Goal: Information Seeking & Learning: Learn about a topic

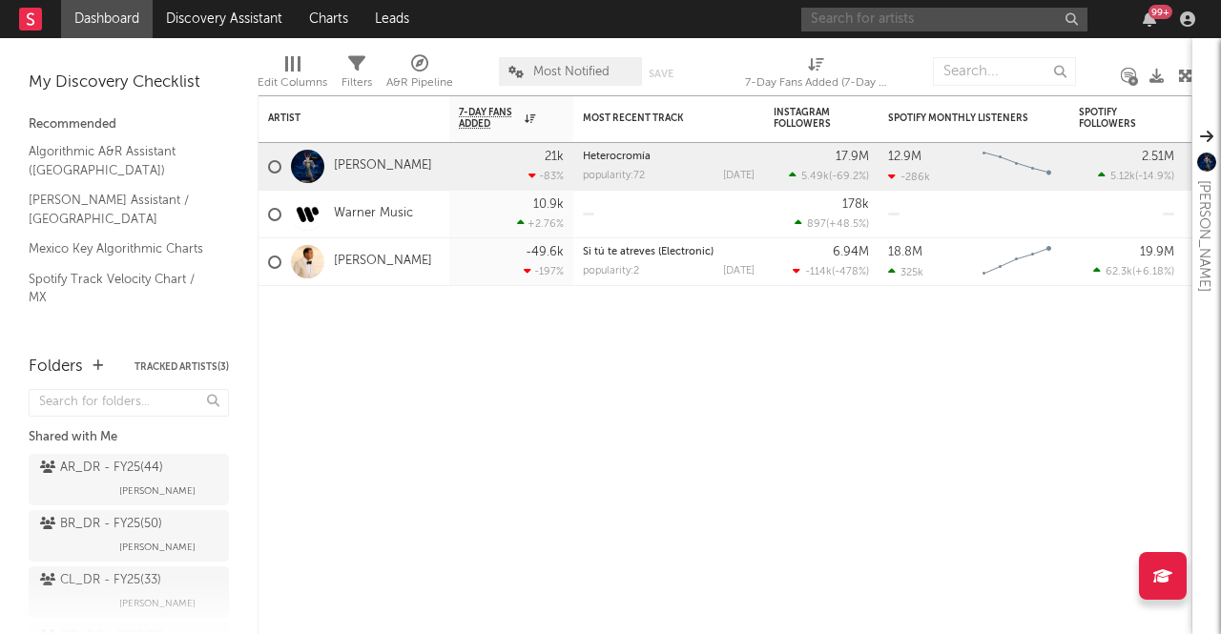
click at [857, 15] on input "text" at bounding box center [944, 20] width 286 height 24
click at [856, 14] on input "zizzy" at bounding box center [944, 20] width 286 height 24
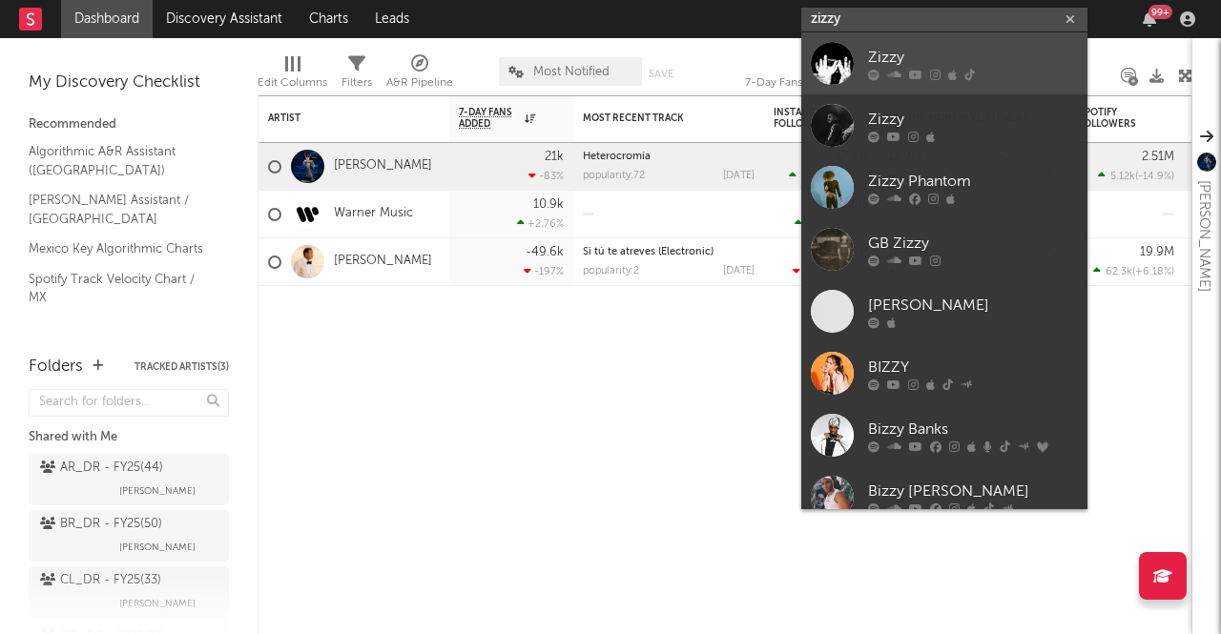
type input "zizzy"
click at [820, 71] on div at bounding box center [832, 63] width 43 height 43
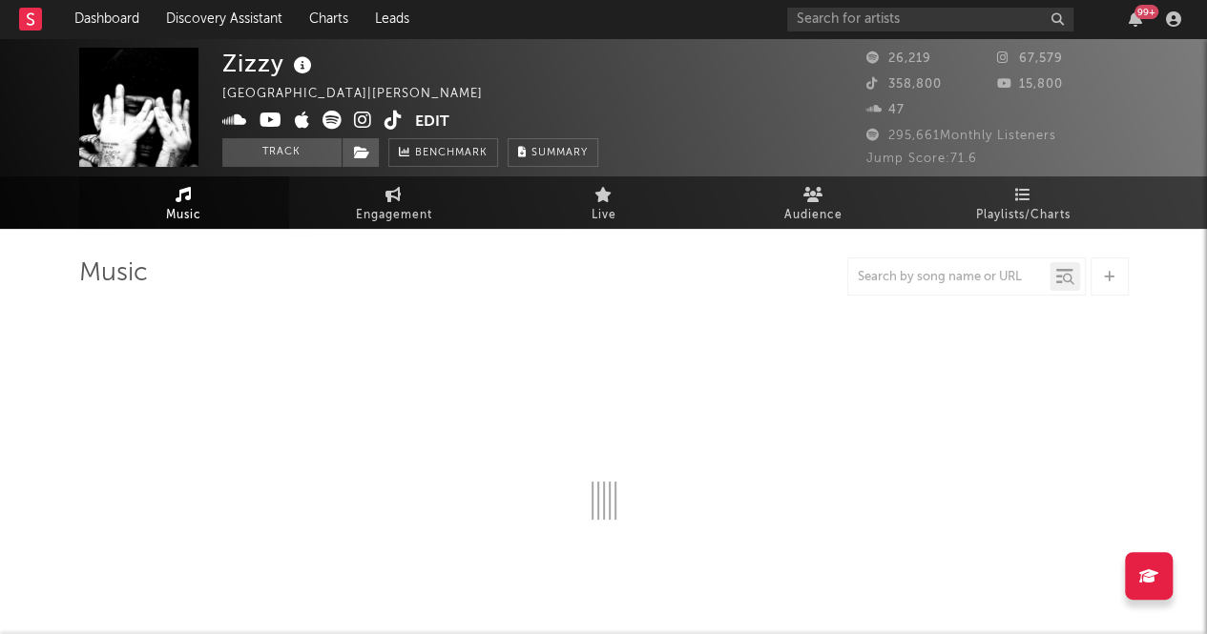
select select "6m"
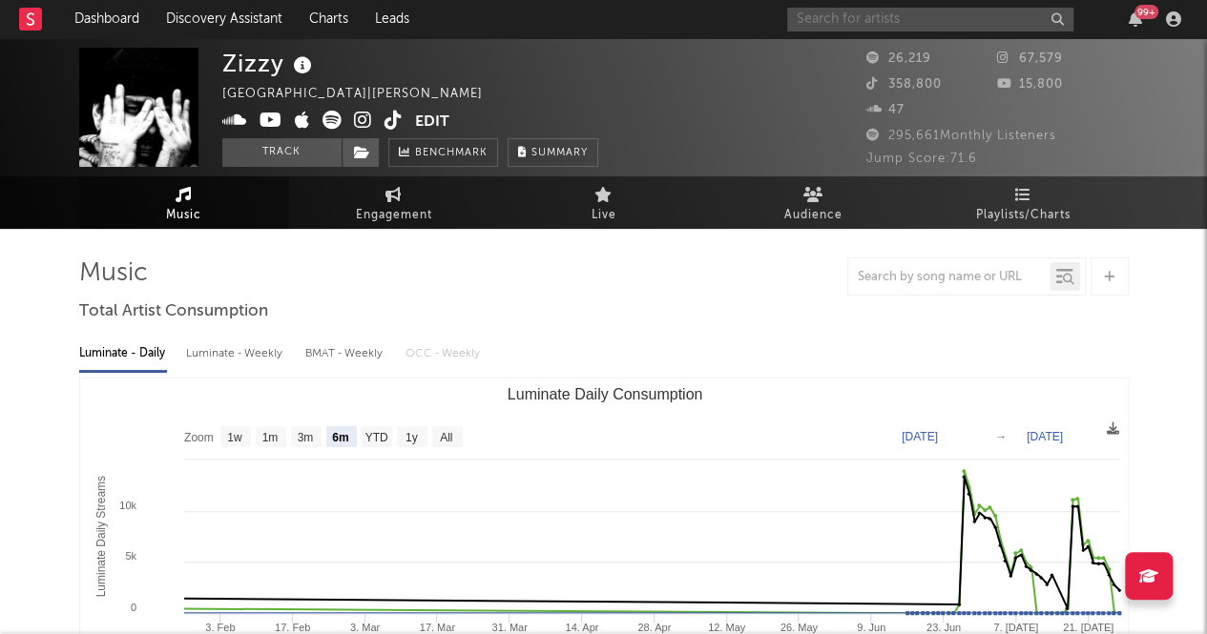
click at [857, 26] on input "text" at bounding box center [930, 20] width 286 height 24
click at [828, 21] on input "text" at bounding box center [930, 20] width 286 height 24
click at [835, 5] on div "99 +" at bounding box center [987, 19] width 401 height 38
click at [830, 16] on input "text" at bounding box center [930, 20] width 286 height 24
type input "zizzy"
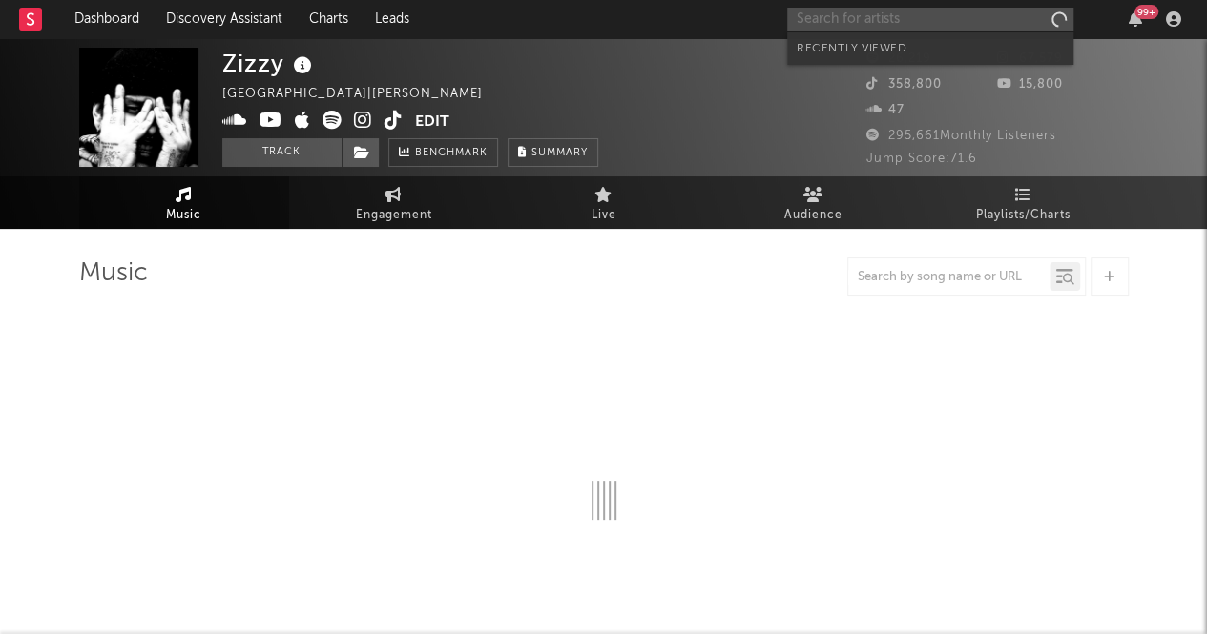
click at [865, 19] on input "text" at bounding box center [930, 20] width 286 height 24
select select "6m"
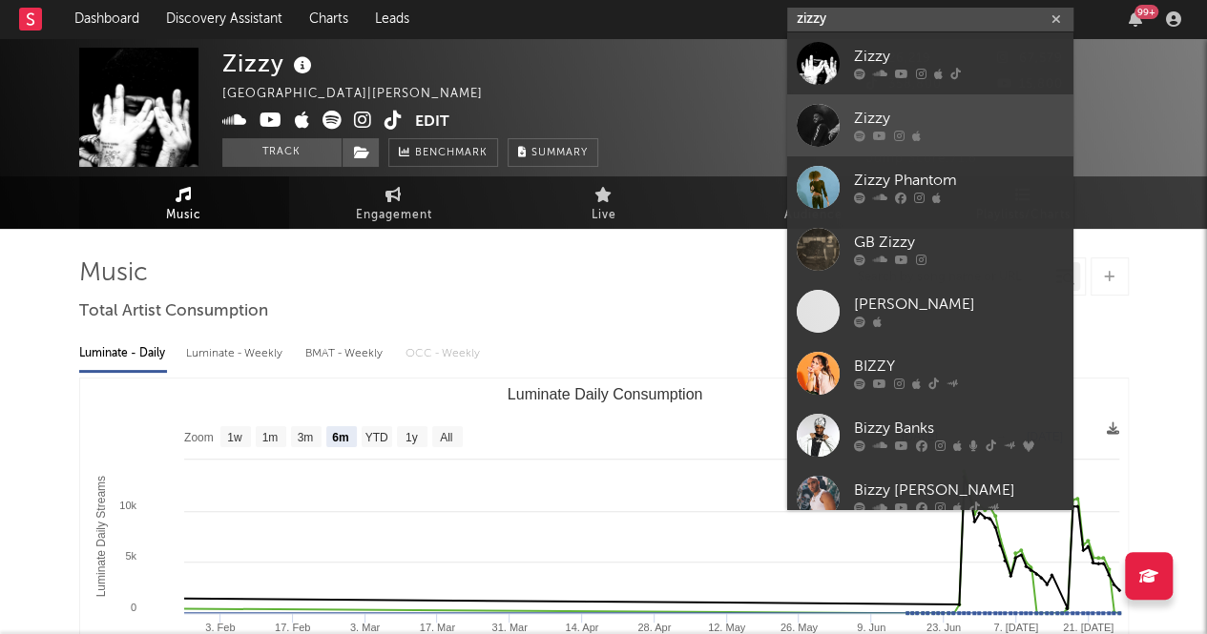
type input "zizzy"
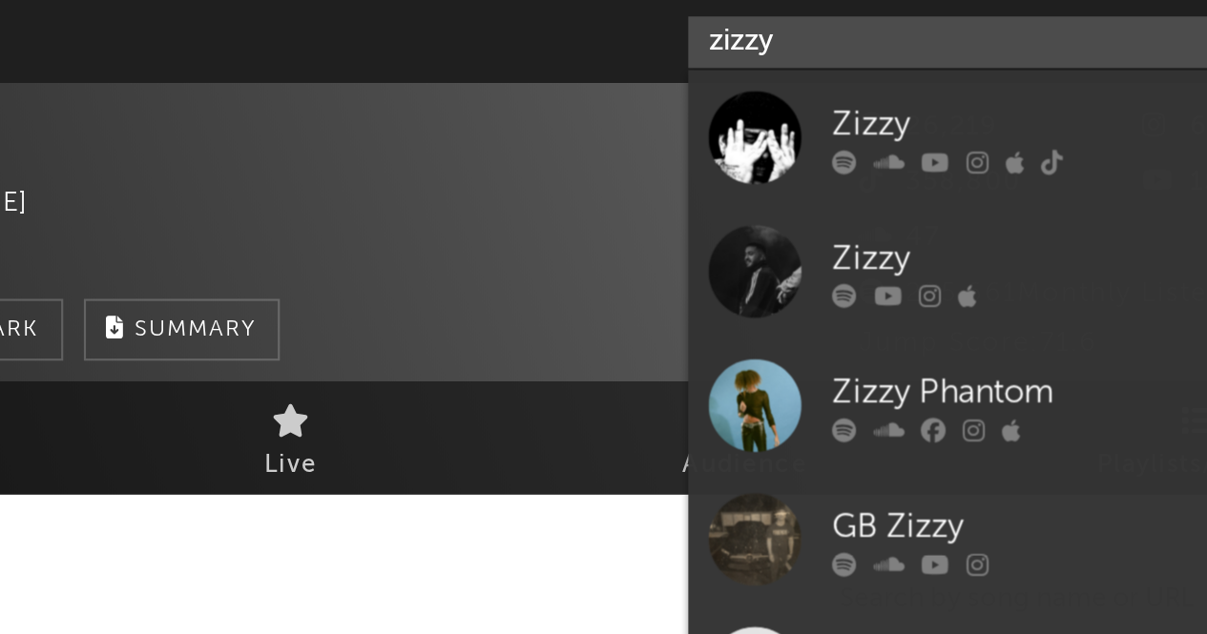
click at [857, 26] on input "zizzy" at bounding box center [930, 20] width 286 height 24
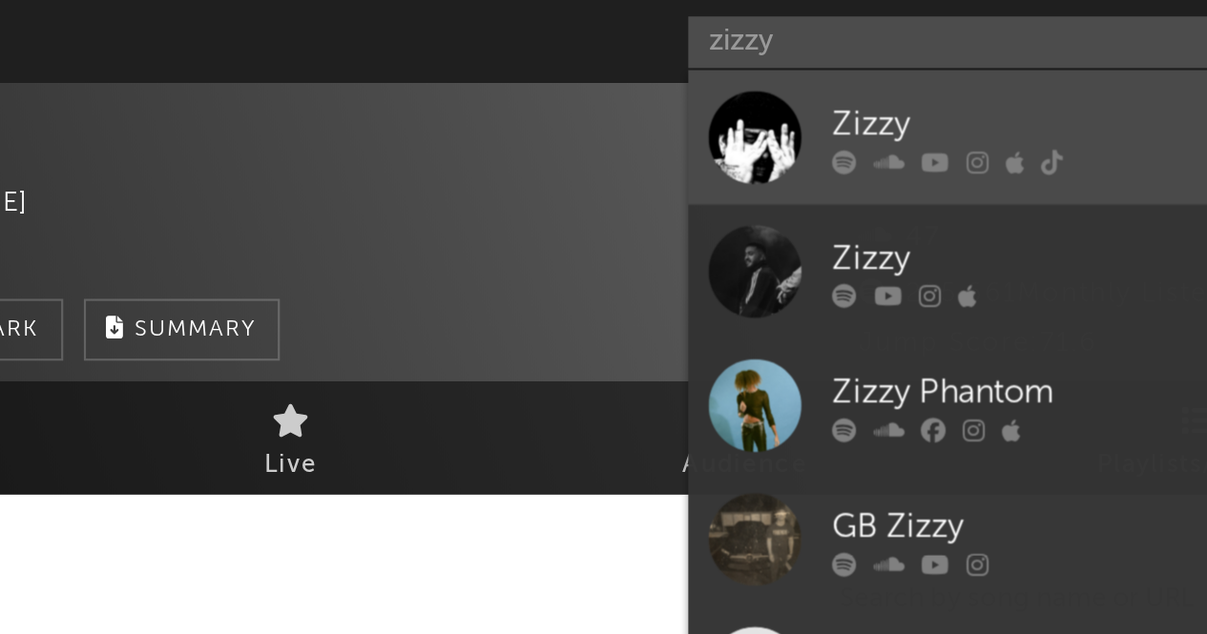
click at [819, 57] on div at bounding box center [818, 63] width 43 height 43
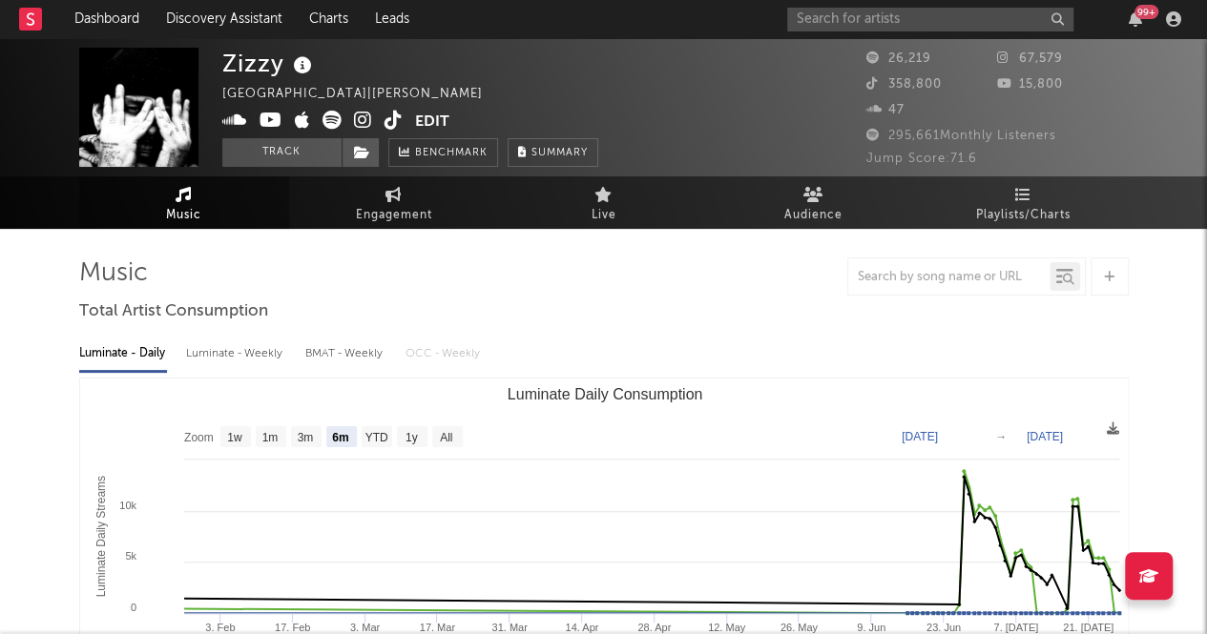
click at [450, 111] on div "Zizzy Mexico | [PERSON_NAME] latino Edit Track Benchmark Summary" at bounding box center [410, 107] width 376 height 119
click at [420, 116] on button "Edit" at bounding box center [432, 123] width 34 height 24
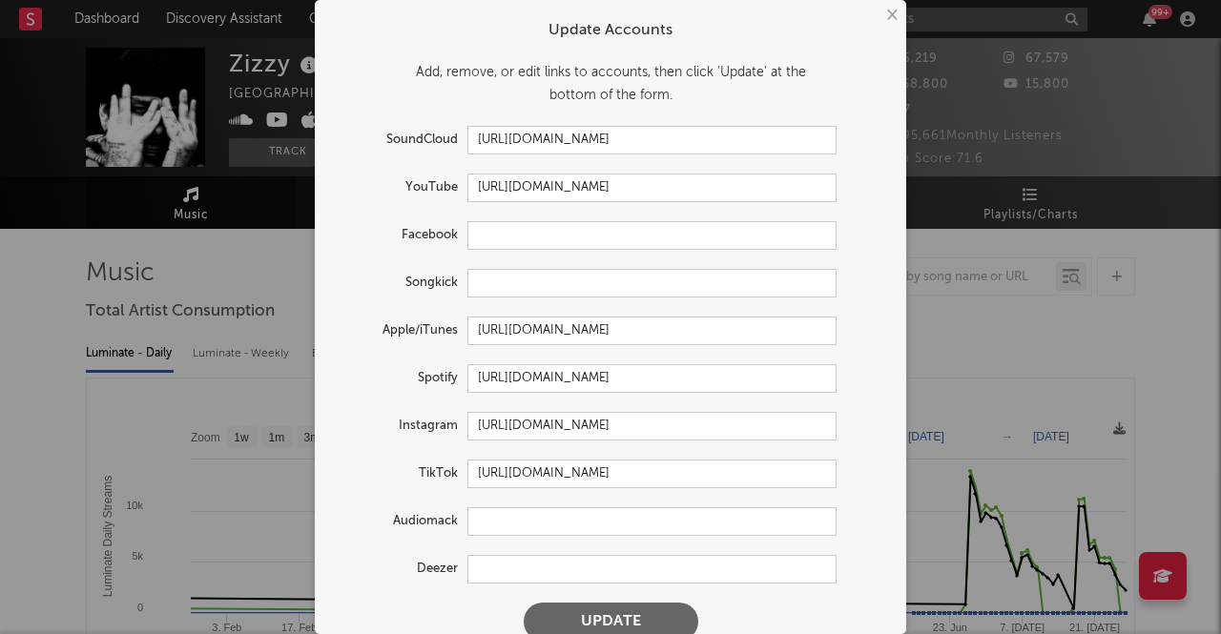
scroll to position [25, 0]
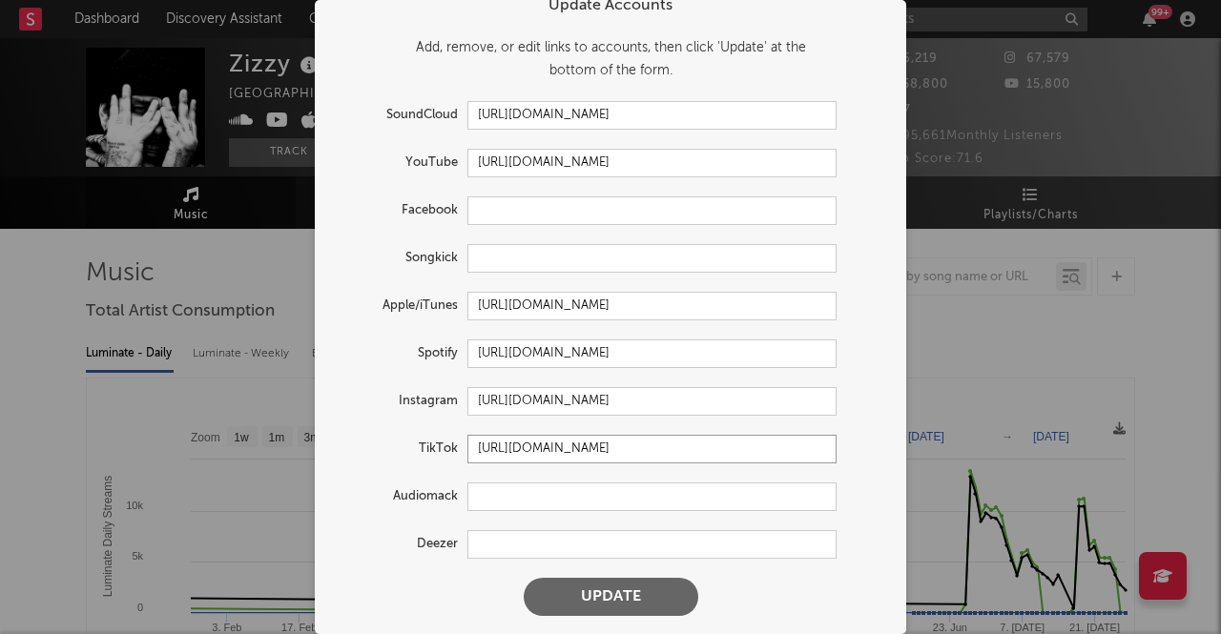
click at [595, 457] on input "[URL][DOMAIN_NAME]" at bounding box center [651, 449] width 369 height 29
paste input "@whoiszizzy"
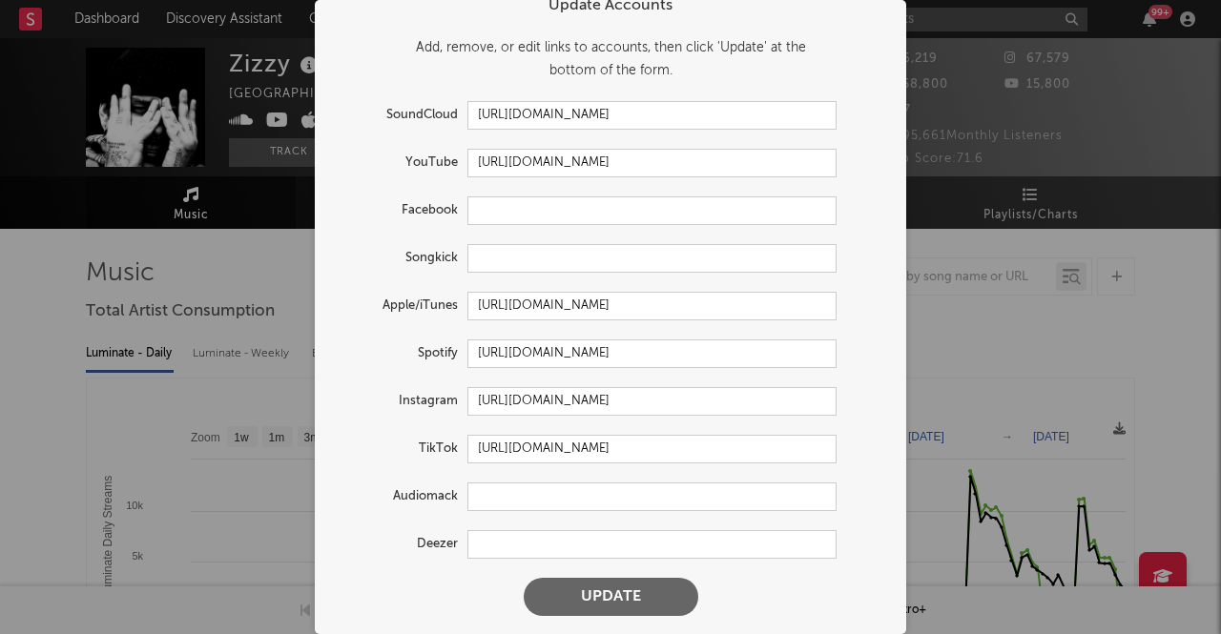
click at [586, 591] on button "Update" at bounding box center [611, 597] width 175 height 38
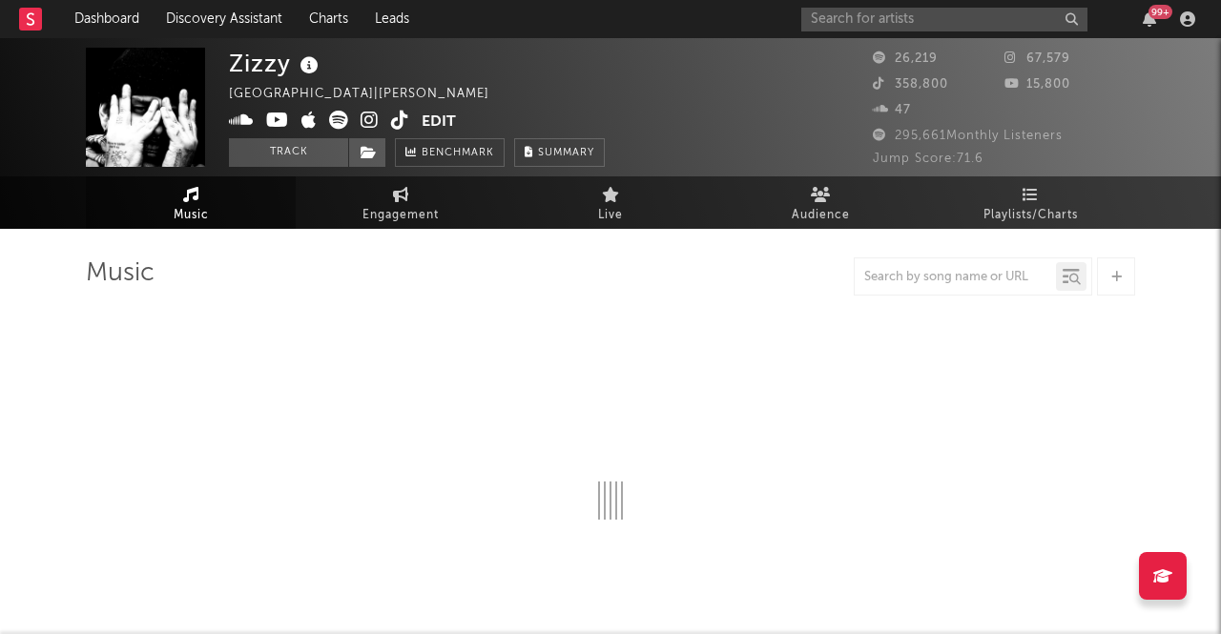
type input "[URL][DOMAIN_NAME]"
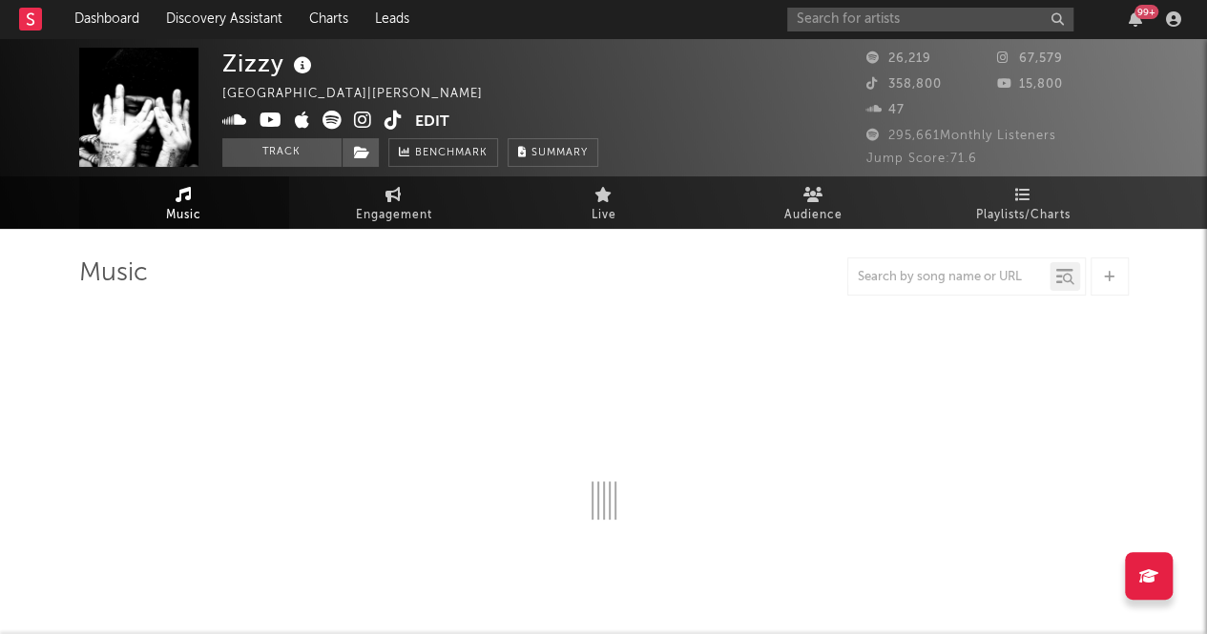
select select "6m"
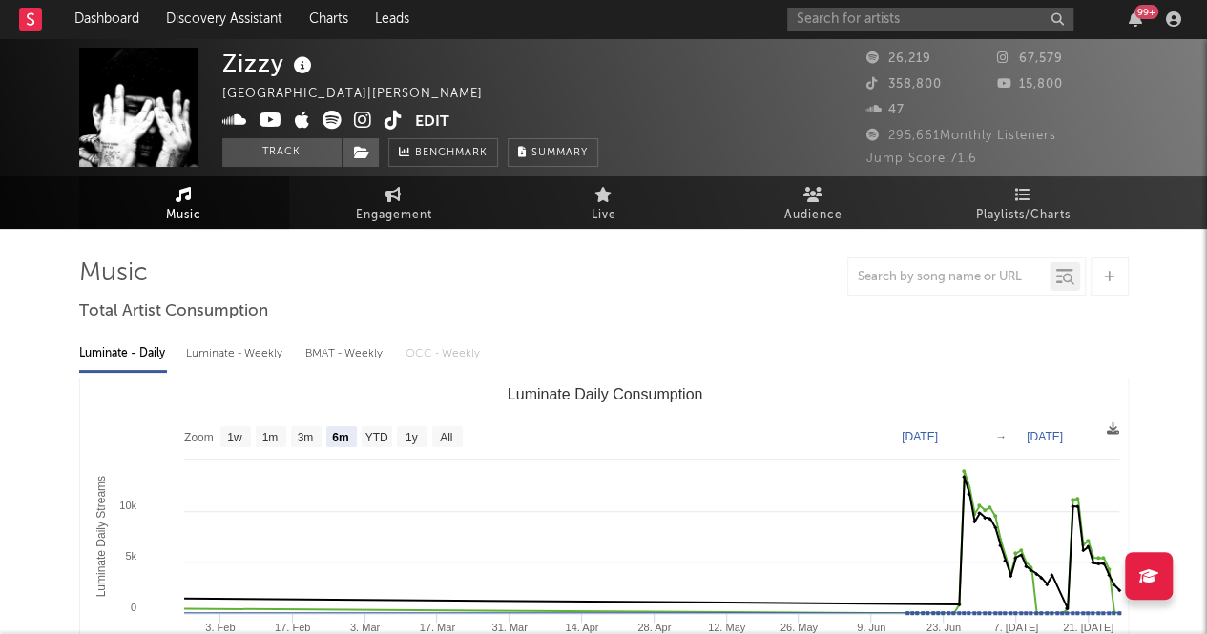
click at [420, 124] on button "Edit" at bounding box center [432, 123] width 34 height 24
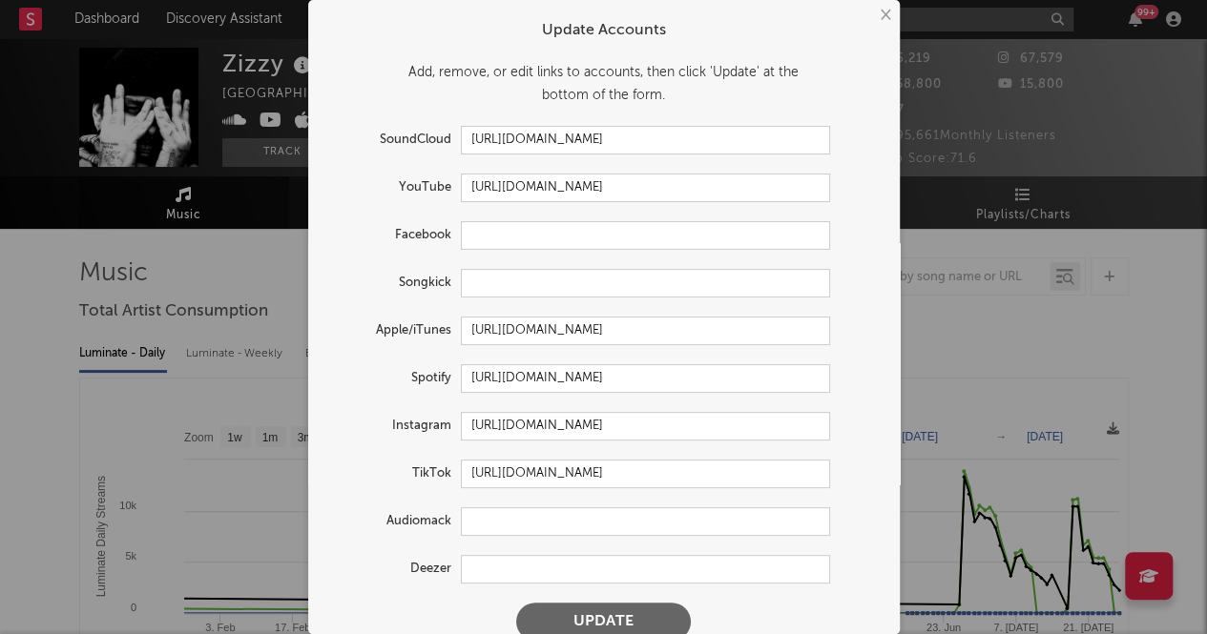
click at [1032, 337] on div "× Update Accounts Add, remove, or edit links to accounts, then click 'Update' a…" at bounding box center [603, 317] width 1207 height 634
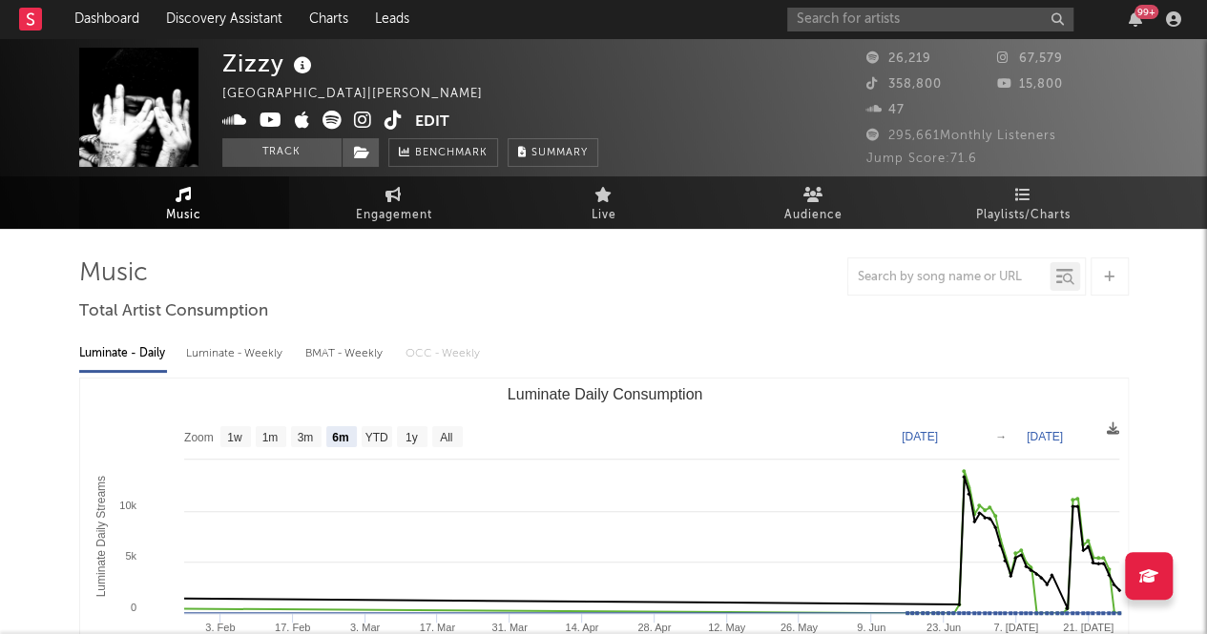
click at [418, 118] on button "Edit" at bounding box center [432, 123] width 34 height 24
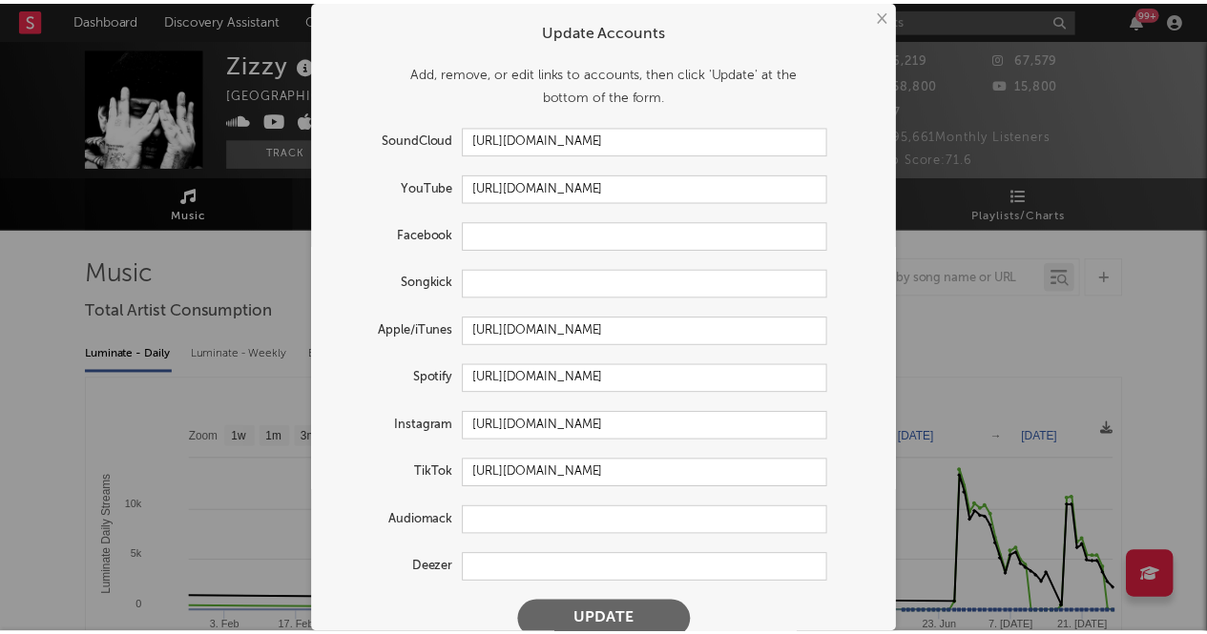
scroll to position [4, 0]
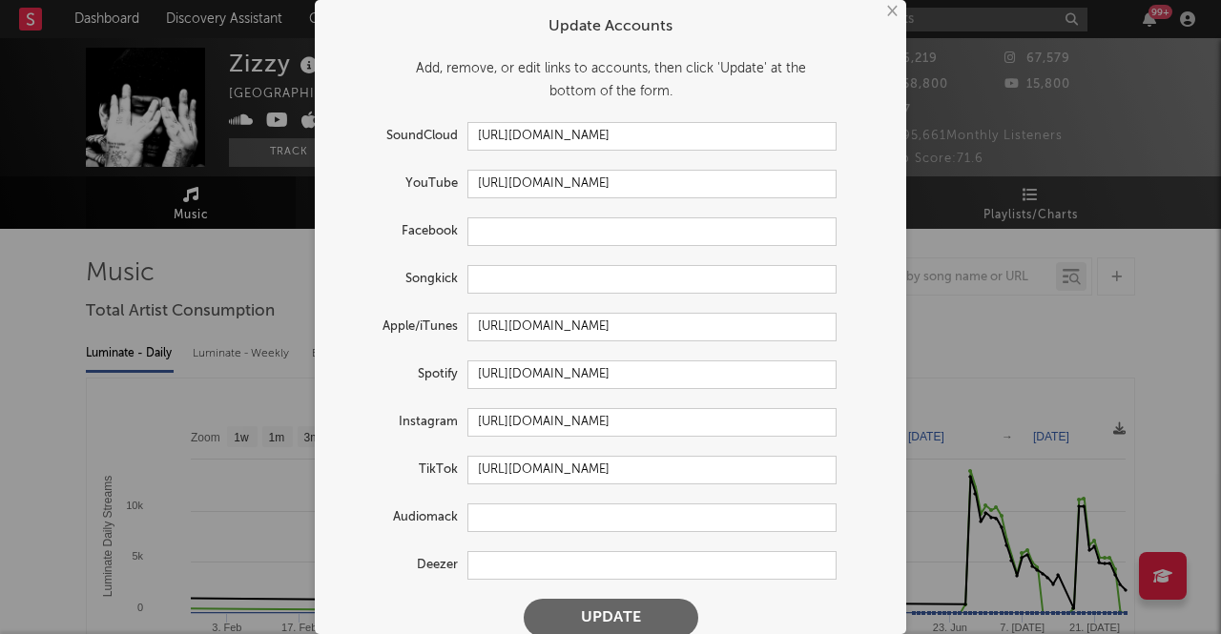
click at [884, 14] on button "×" at bounding box center [891, 11] width 21 height 21
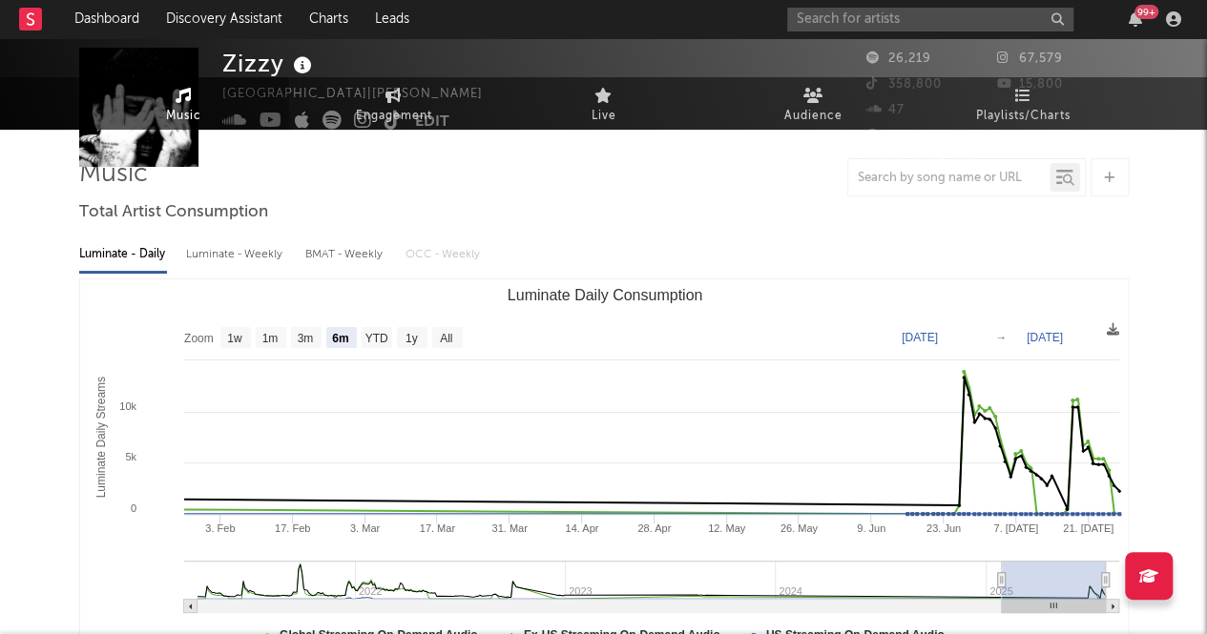
scroll to position [0, 0]
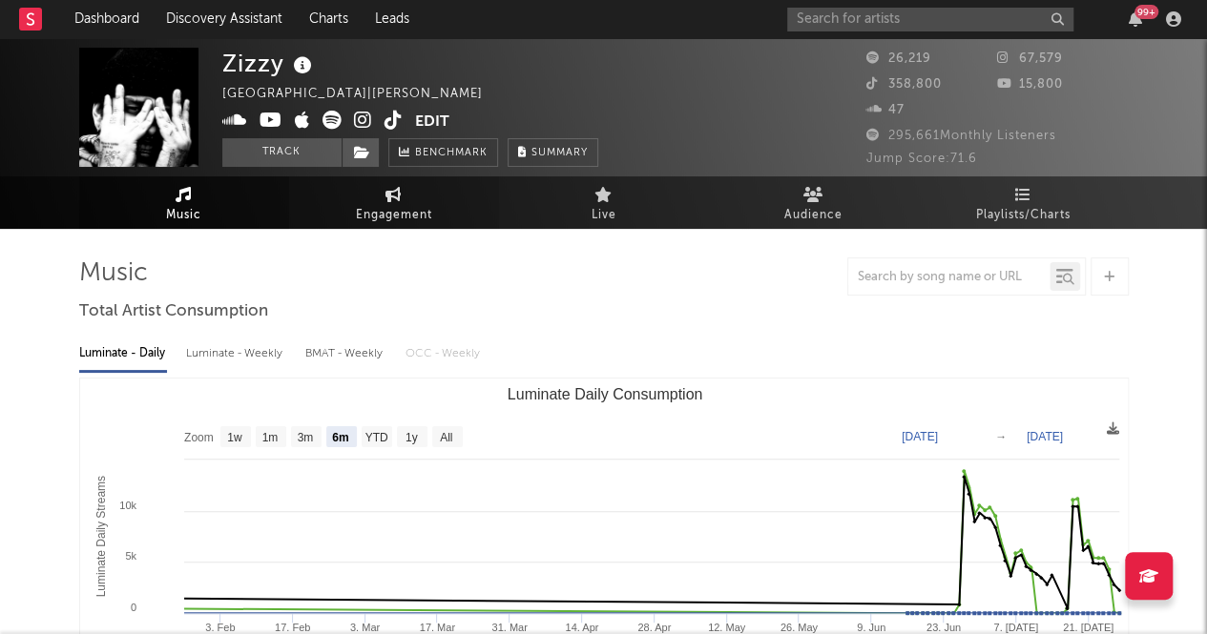
click at [408, 182] on link "Engagement" at bounding box center [394, 203] width 210 height 52
select select "1w"
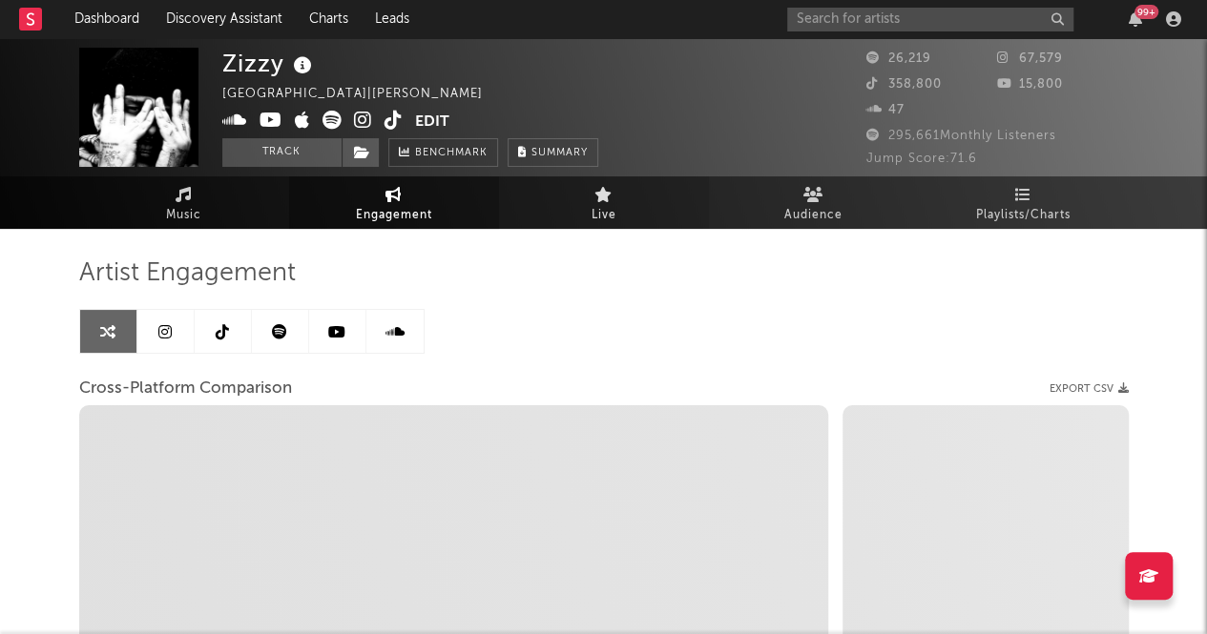
click at [589, 204] on link "Live" at bounding box center [604, 203] width 210 height 52
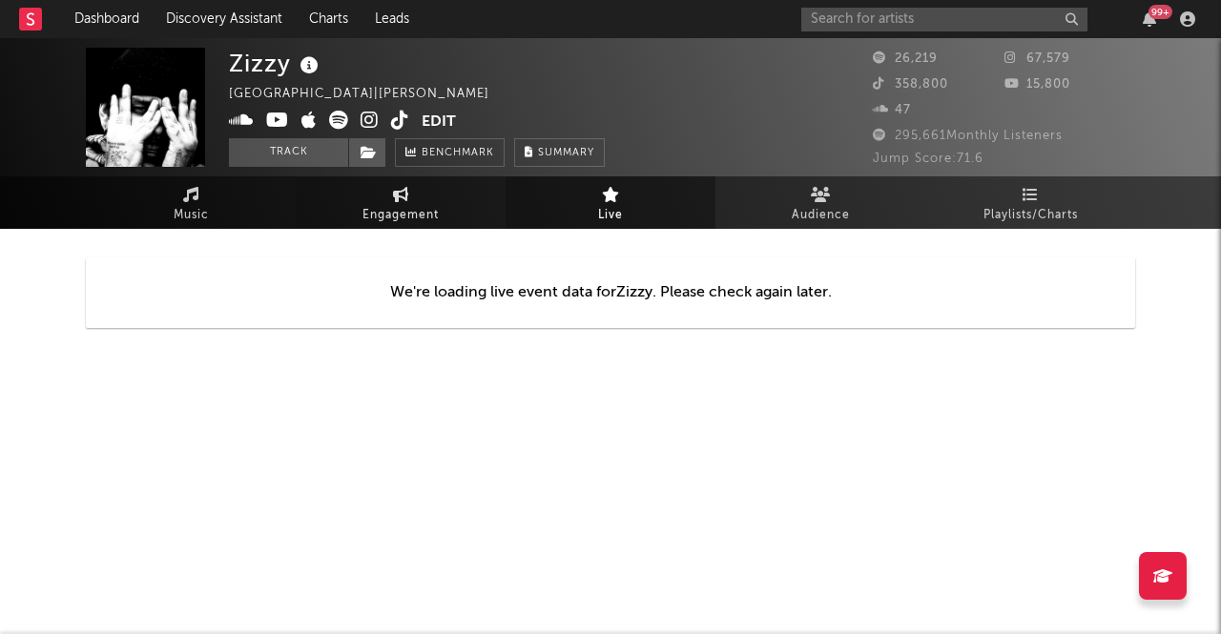
click at [445, 211] on link "Engagement" at bounding box center [401, 203] width 210 height 52
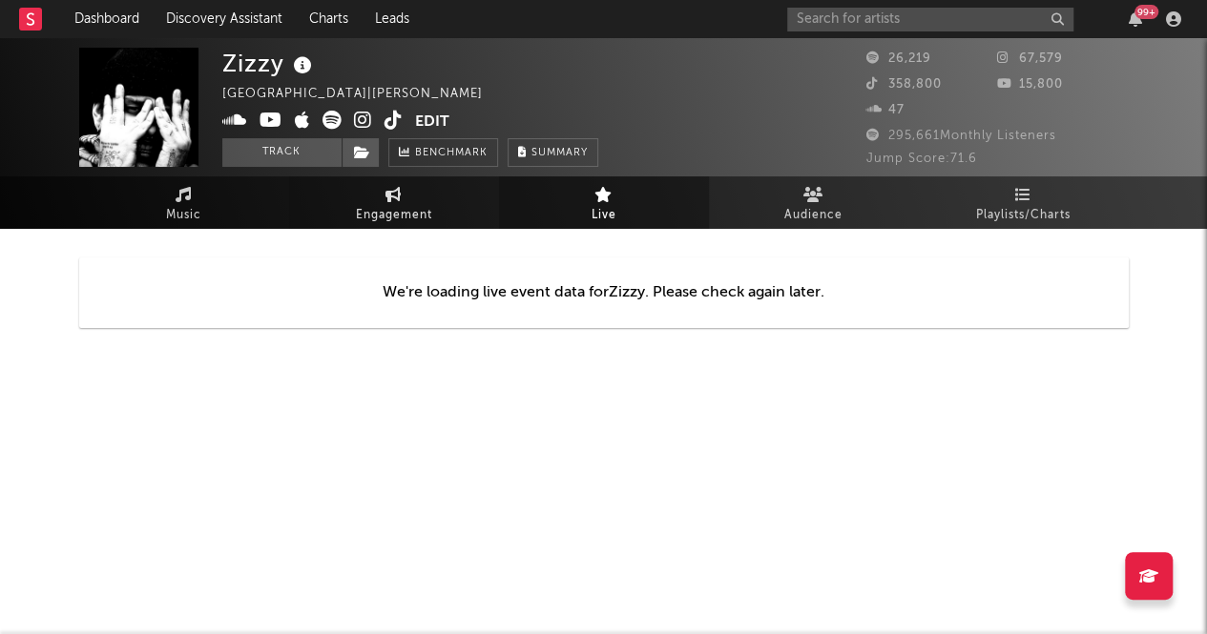
select select "1w"
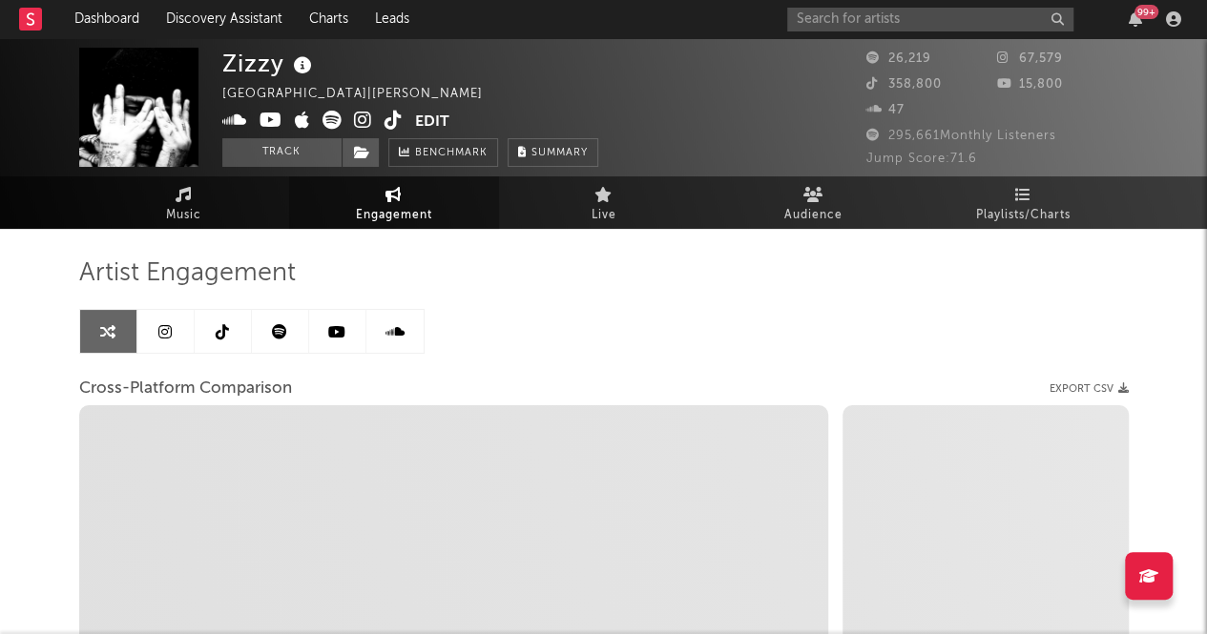
click at [210, 333] on link at bounding box center [223, 331] width 57 height 43
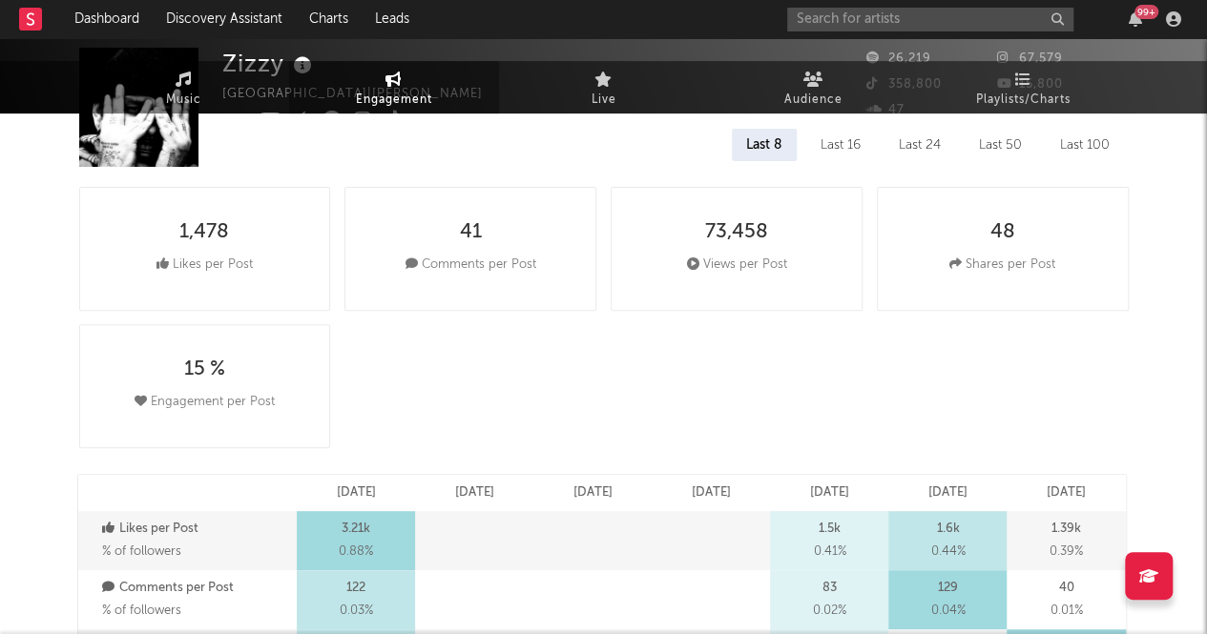
select select "1w"
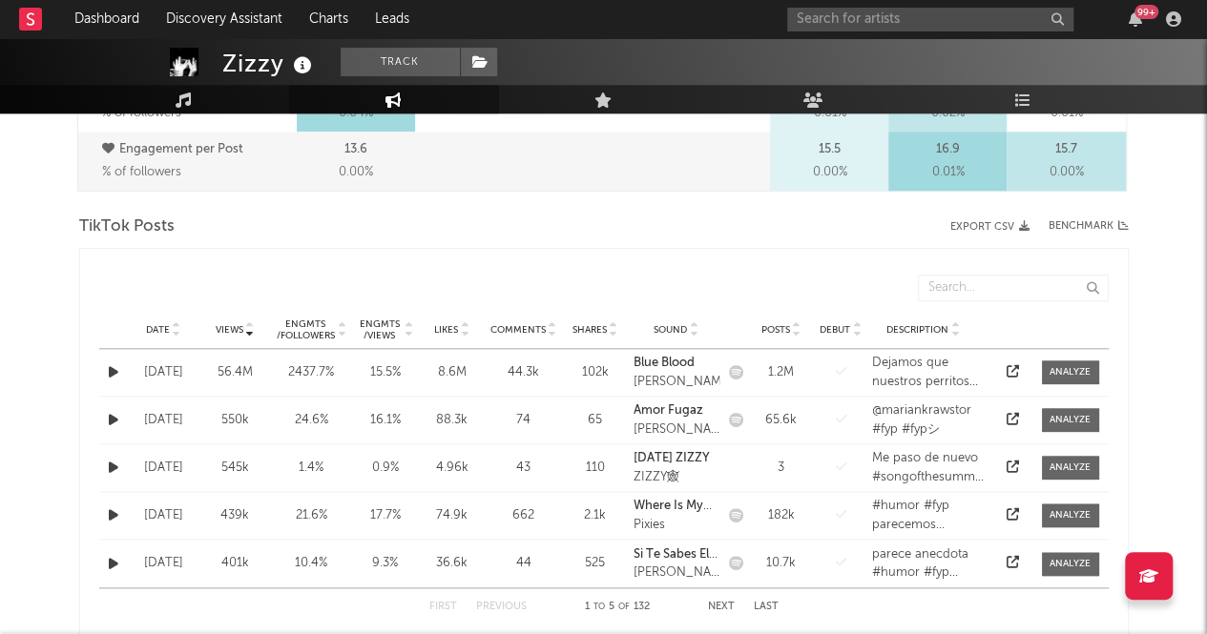
scroll to position [871, 0]
drag, startPoint x: 200, startPoint y: 329, endPoint x: 227, endPoint y: 326, distance: 26.9
click at [227, 326] on div "Views" at bounding box center [235, 329] width 72 height 14
click at [227, 326] on span "Views" at bounding box center [230, 328] width 28 height 11
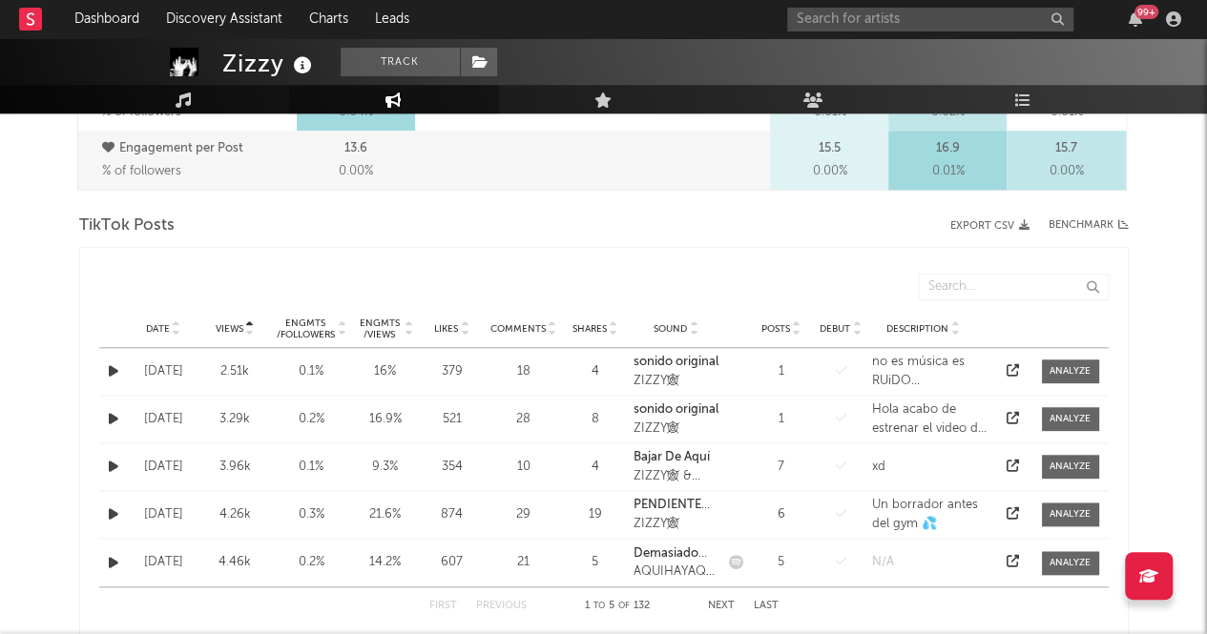
click at [227, 326] on span "Views" at bounding box center [230, 328] width 28 height 11
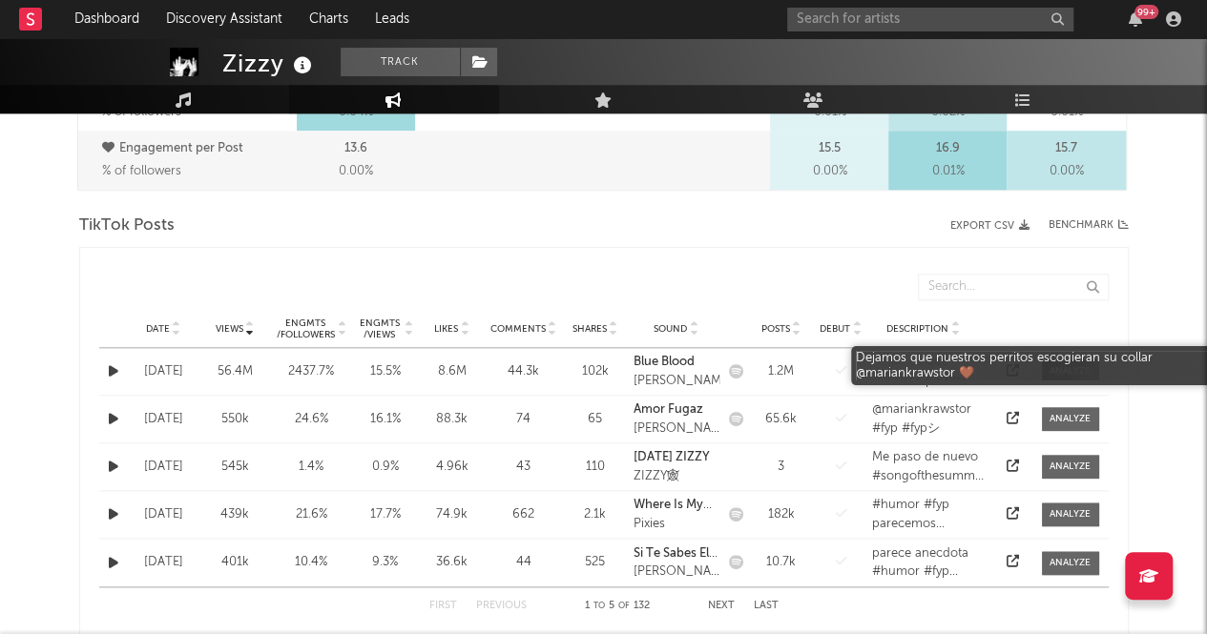
click at [906, 367] on div "Dejamos que nuestros perritos escogieran su collar @mariankrawstor 🤎" at bounding box center [930, 371] width 117 height 37
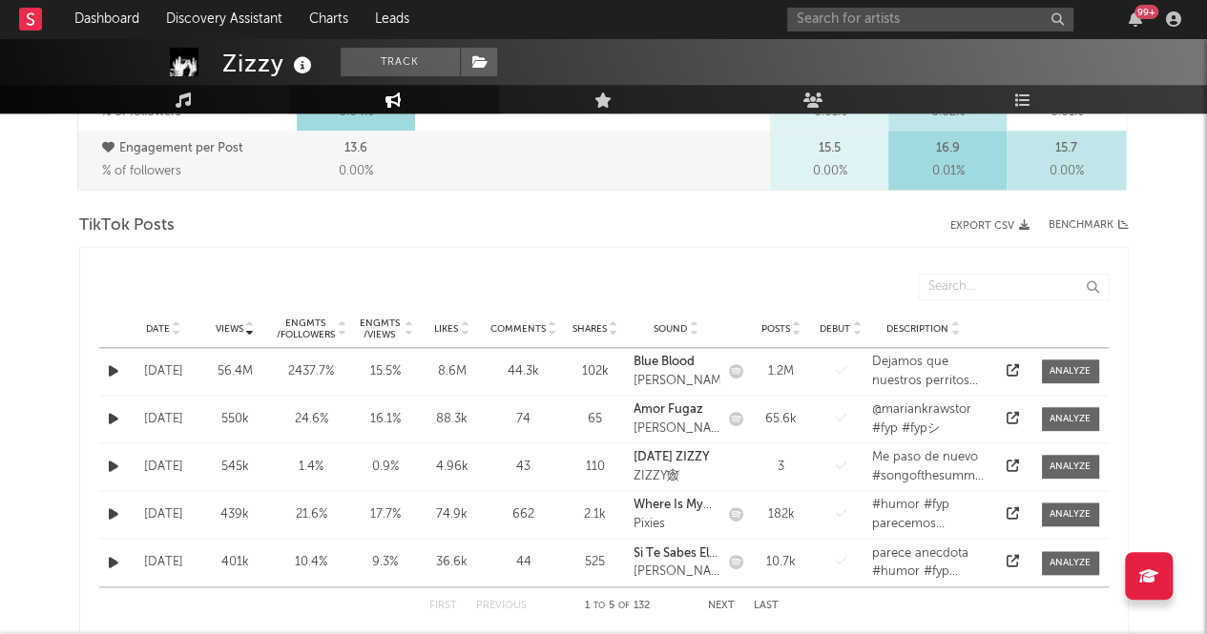
click at [1010, 375] on icon at bounding box center [1013, 370] width 12 height 12
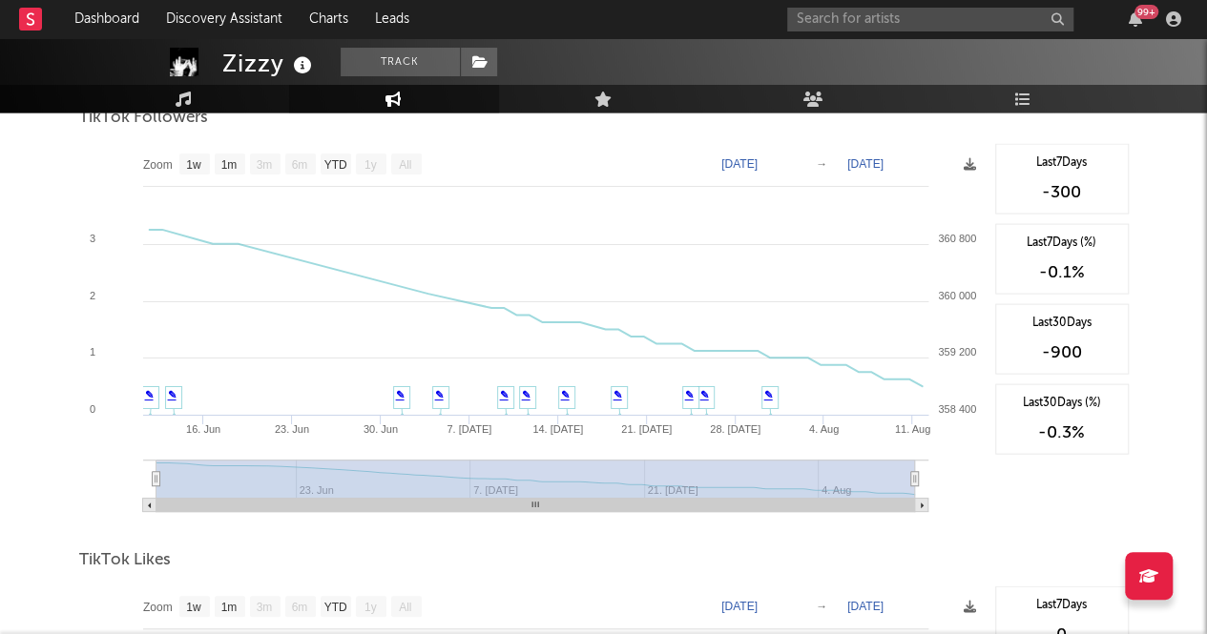
scroll to position [1871, 0]
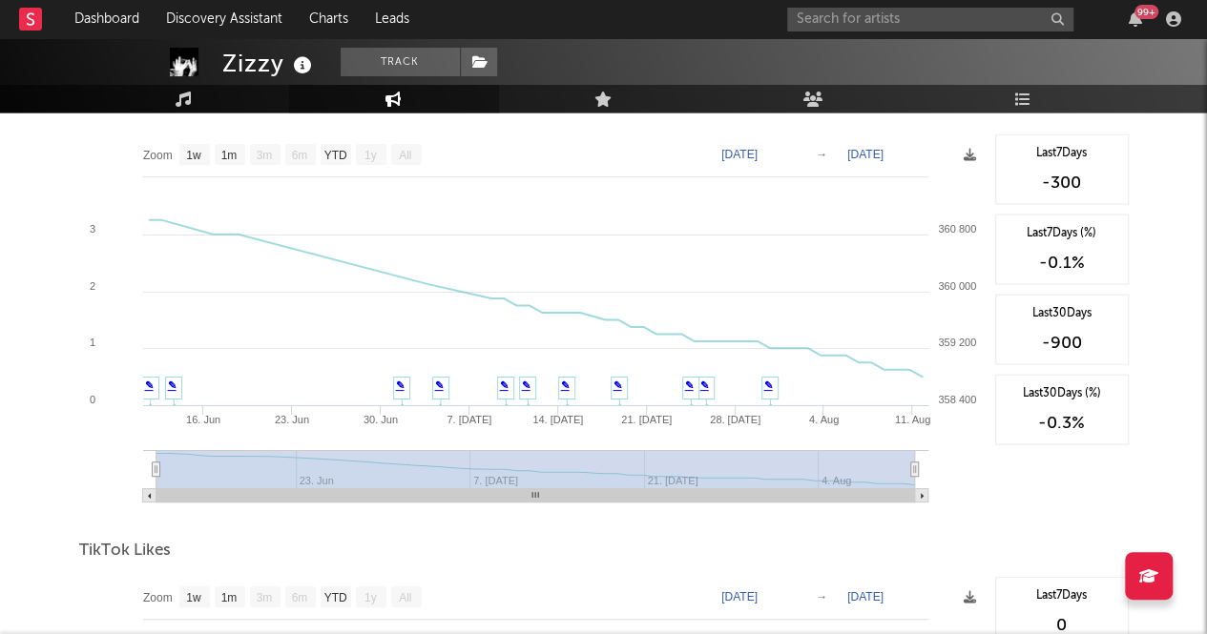
drag, startPoint x: 55, startPoint y: 423, endPoint x: 80, endPoint y: 437, distance: 28.6
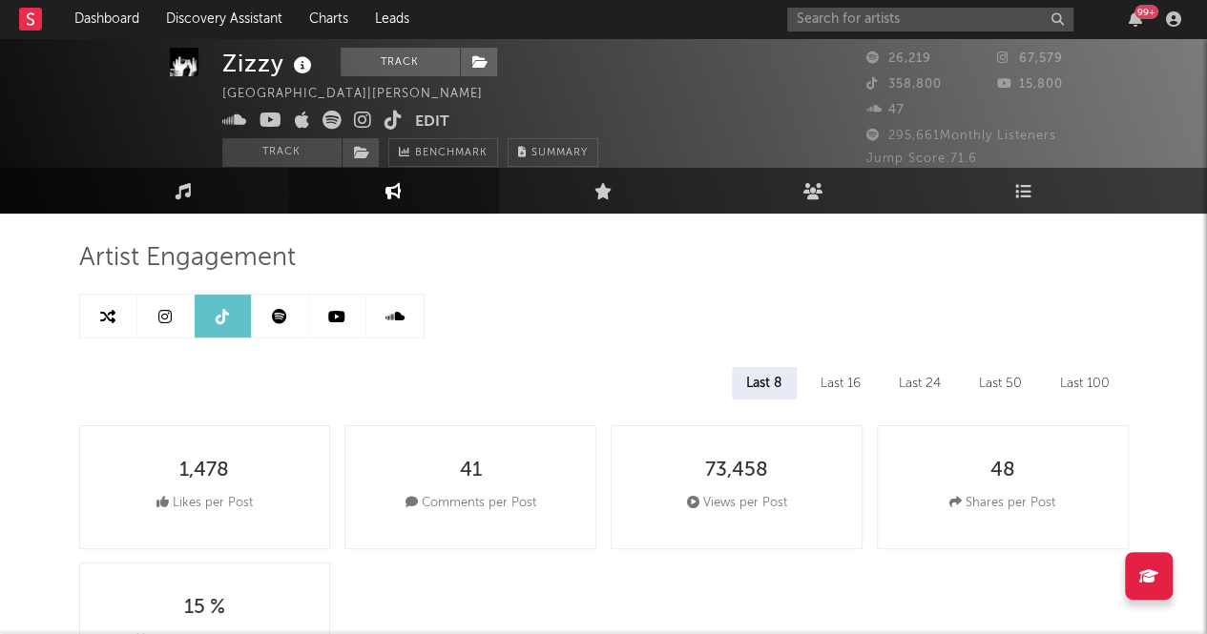
scroll to position [0, 0]
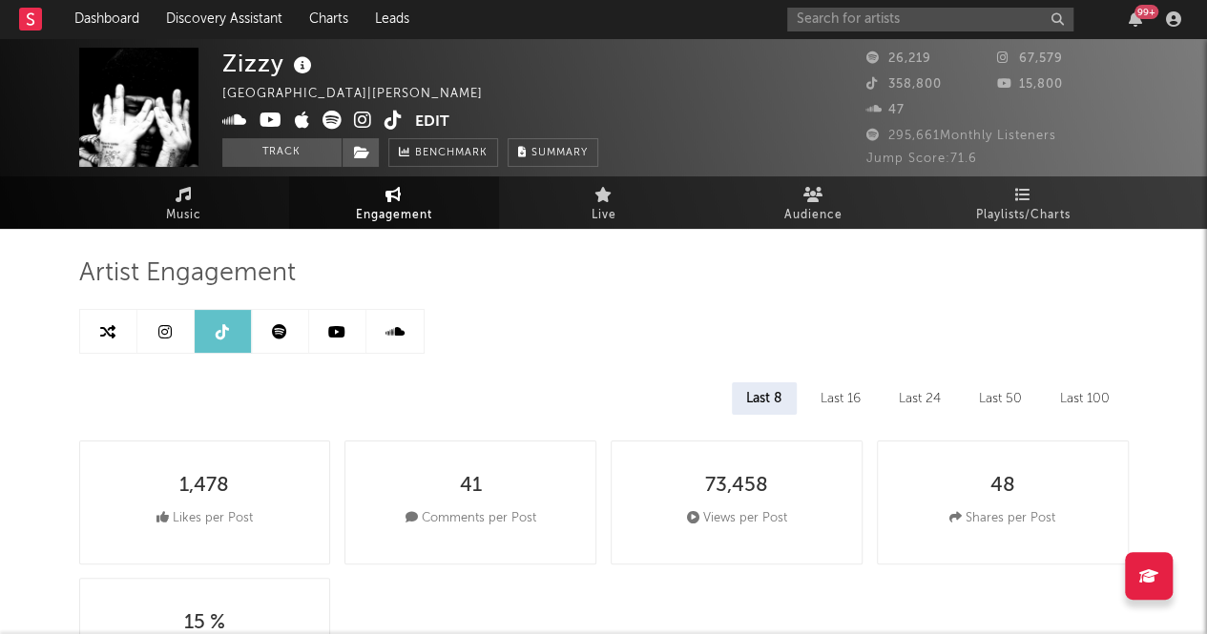
click at [364, 185] on link "Engagement" at bounding box center [394, 203] width 210 height 52
select select "1m"
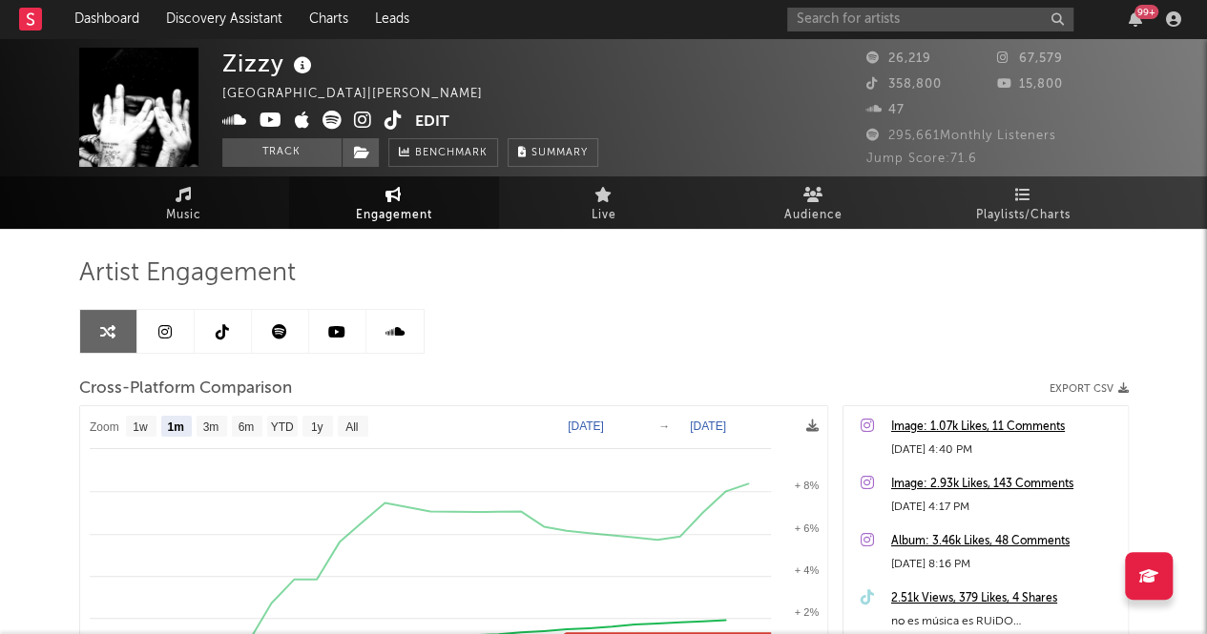
click at [815, 323] on div "Artist Engagement Cross-Platform Comparison Export CSV Zoom 1w 1m 3m 6m YTD 1y …" at bounding box center [603, 582] width 1049 height 649
click at [783, 210] on link "Audience" at bounding box center [814, 203] width 210 height 52
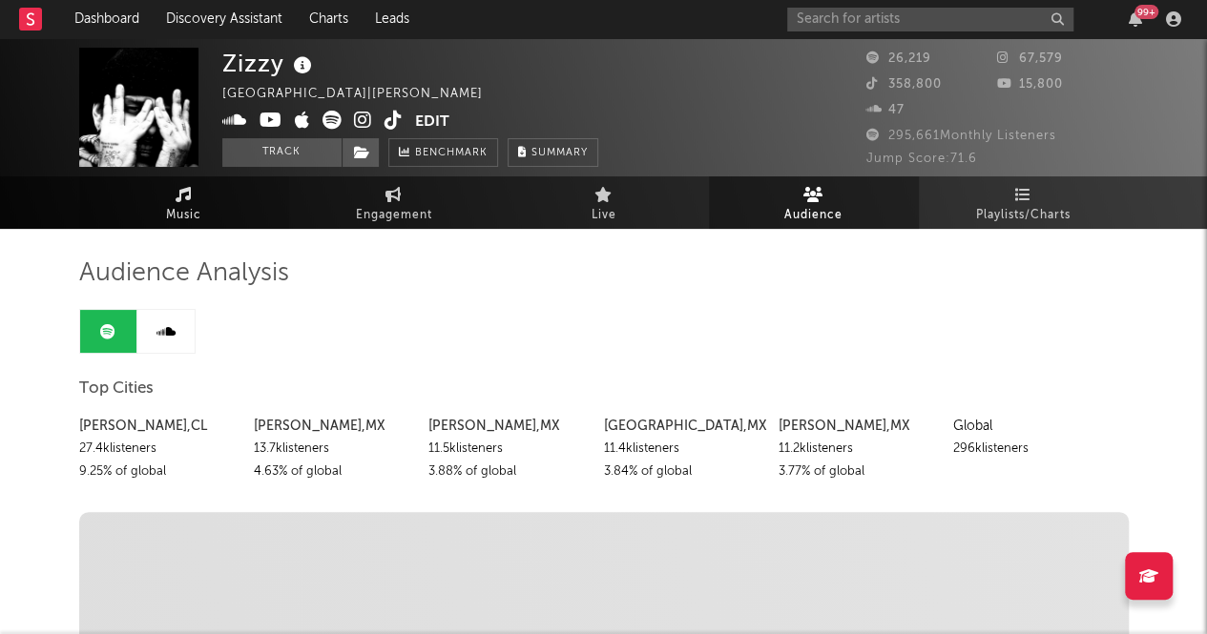
click at [149, 211] on link "Music" at bounding box center [184, 203] width 210 height 52
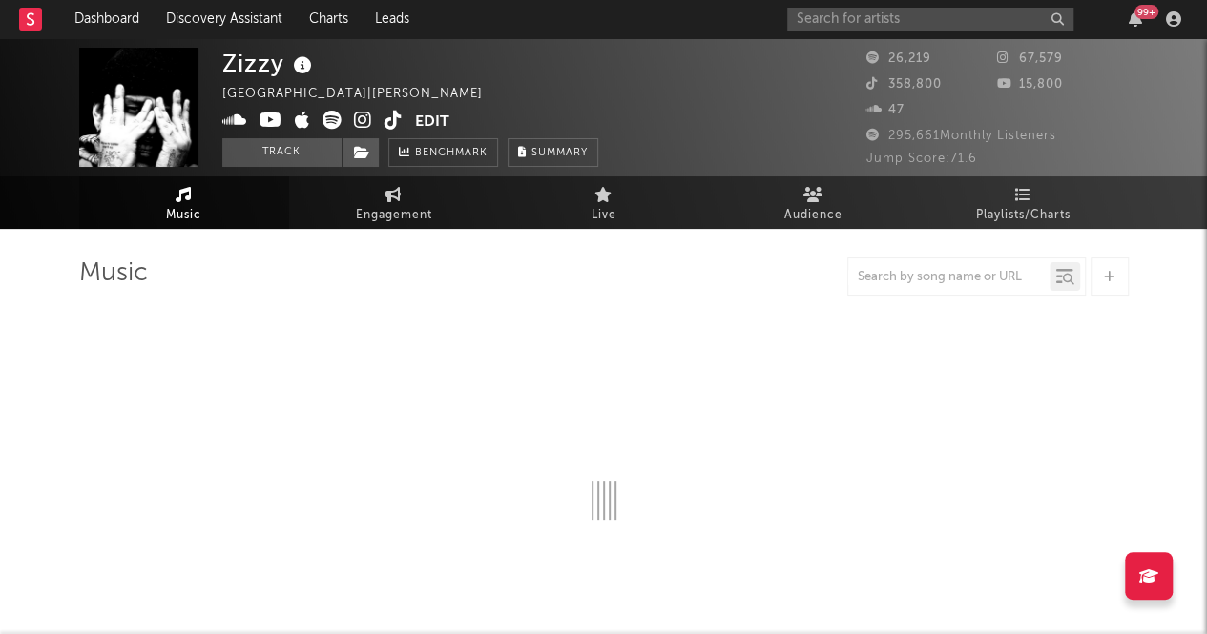
select select "6m"
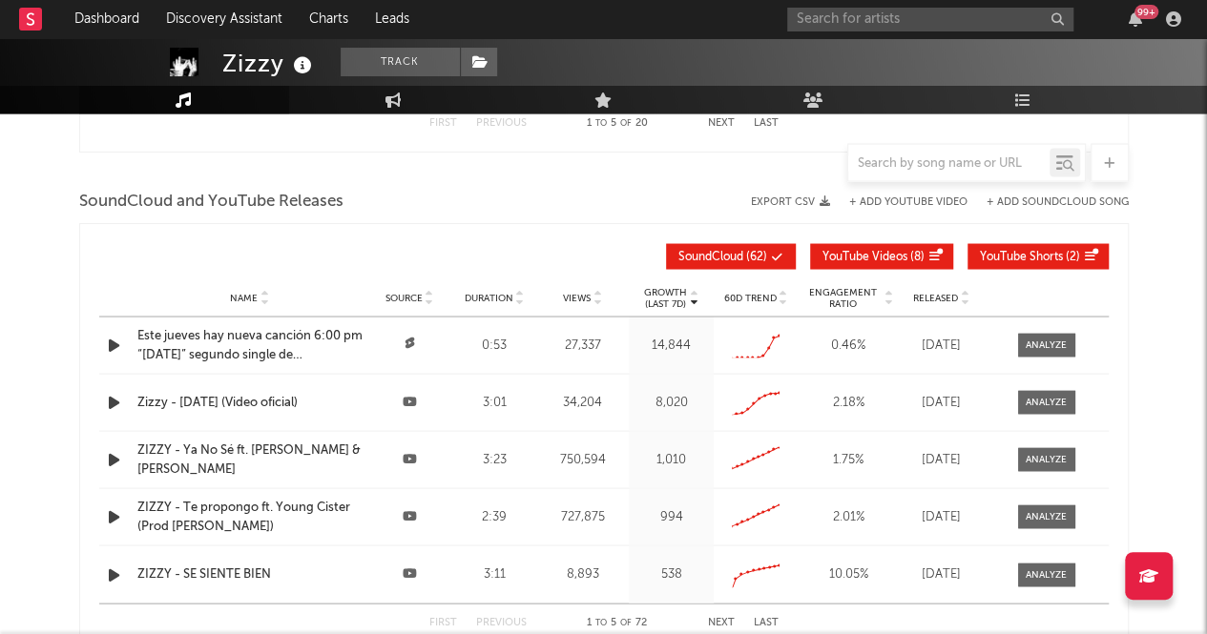
scroll to position [1667, 0]
click at [826, 16] on input "text" at bounding box center [930, 20] width 286 height 24
click at [843, 23] on input "yubeii" at bounding box center [930, 20] width 286 height 24
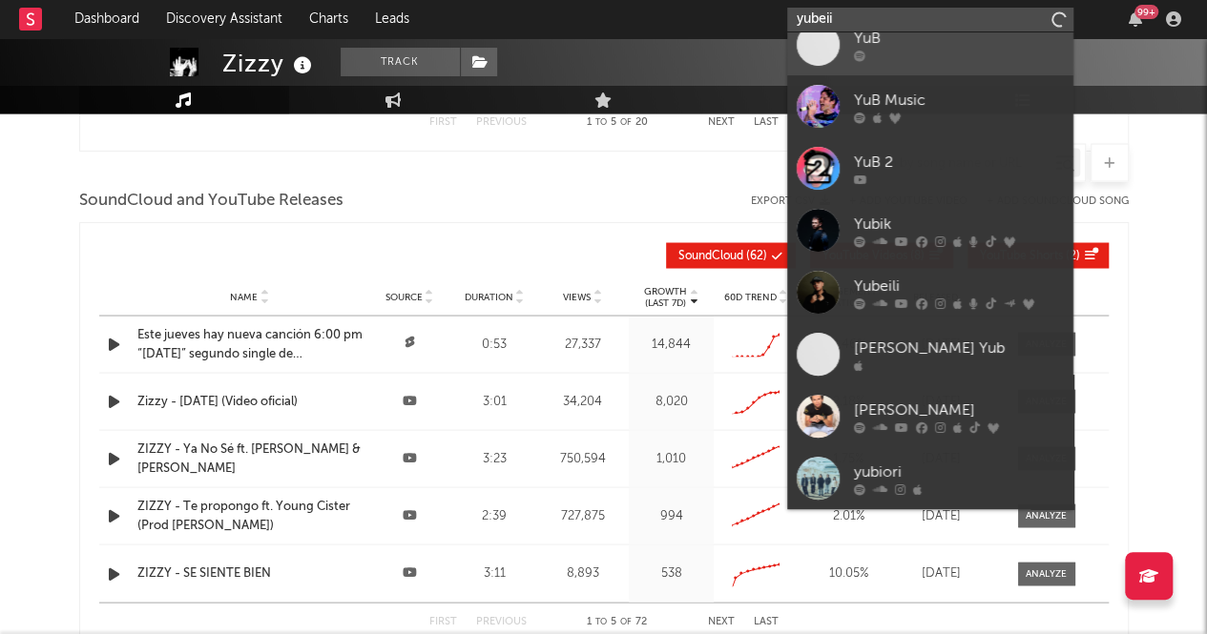
scroll to position [140, 0]
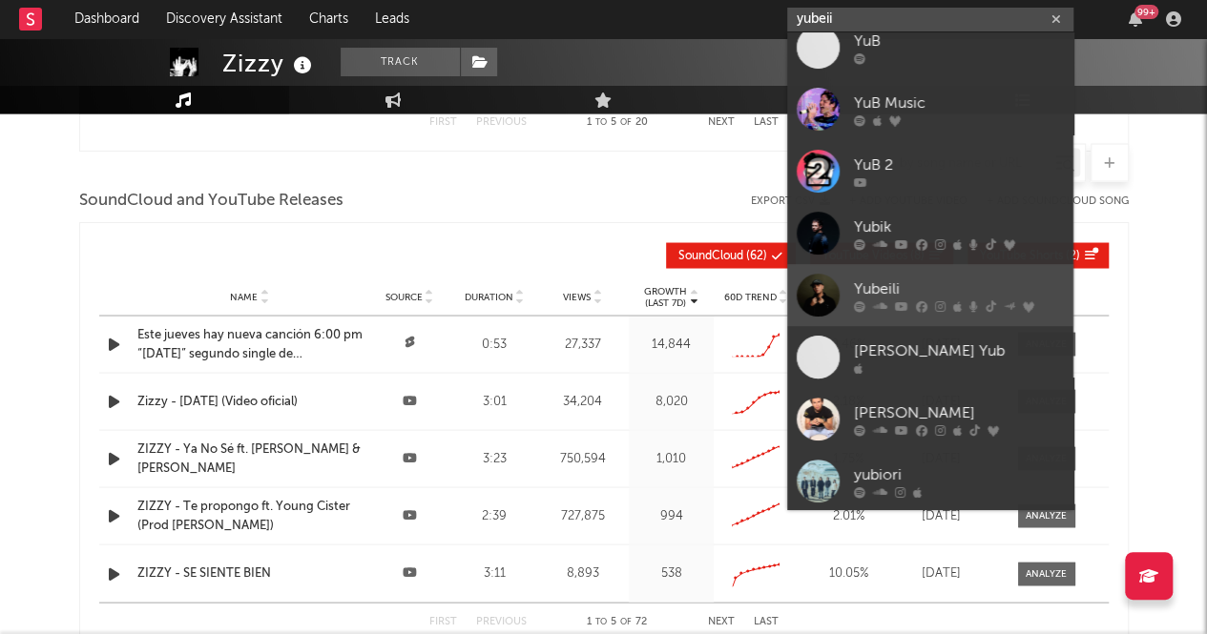
type input "yubeii"
click at [797, 299] on div at bounding box center [818, 295] width 43 height 43
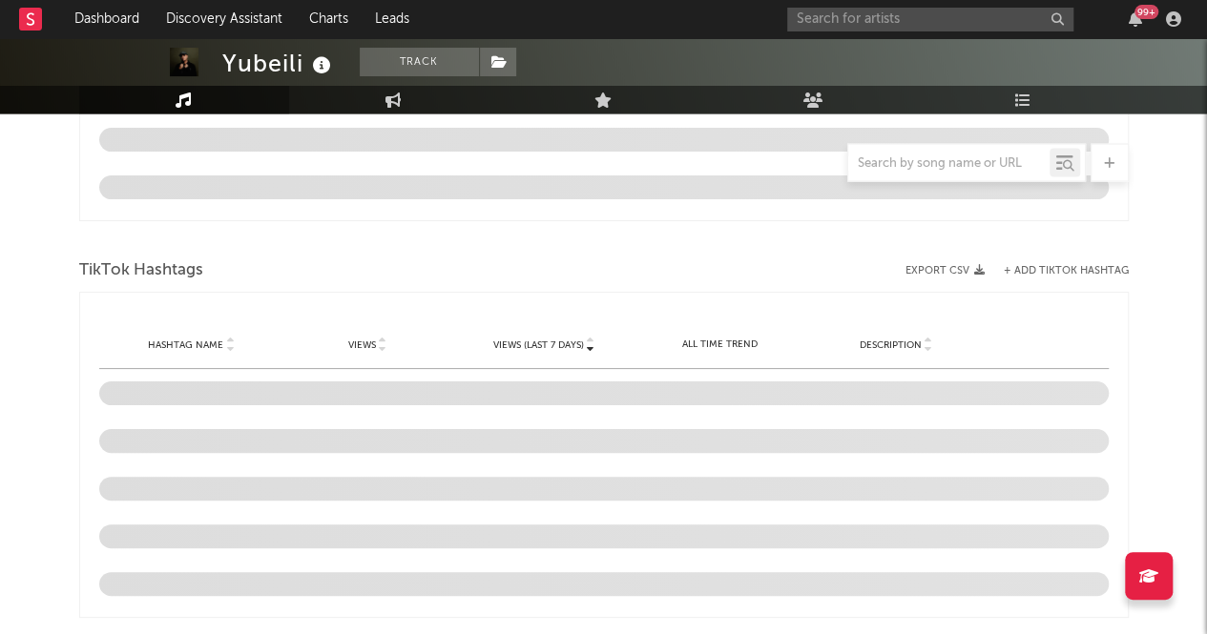
scroll to position [1791, 0]
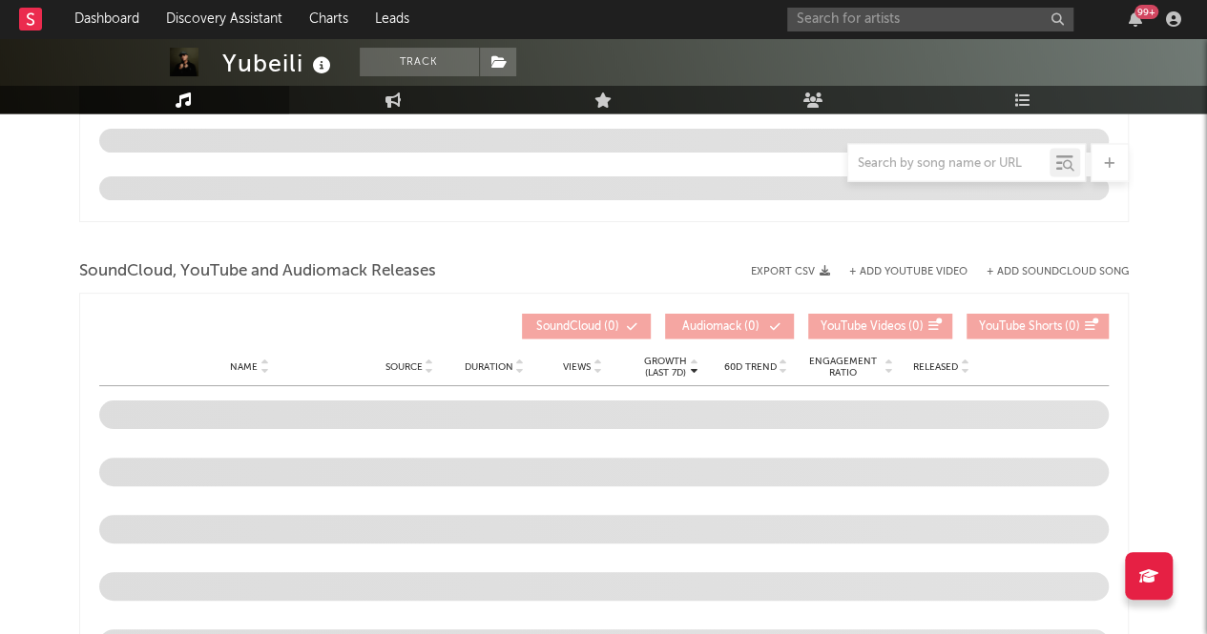
select select "6m"
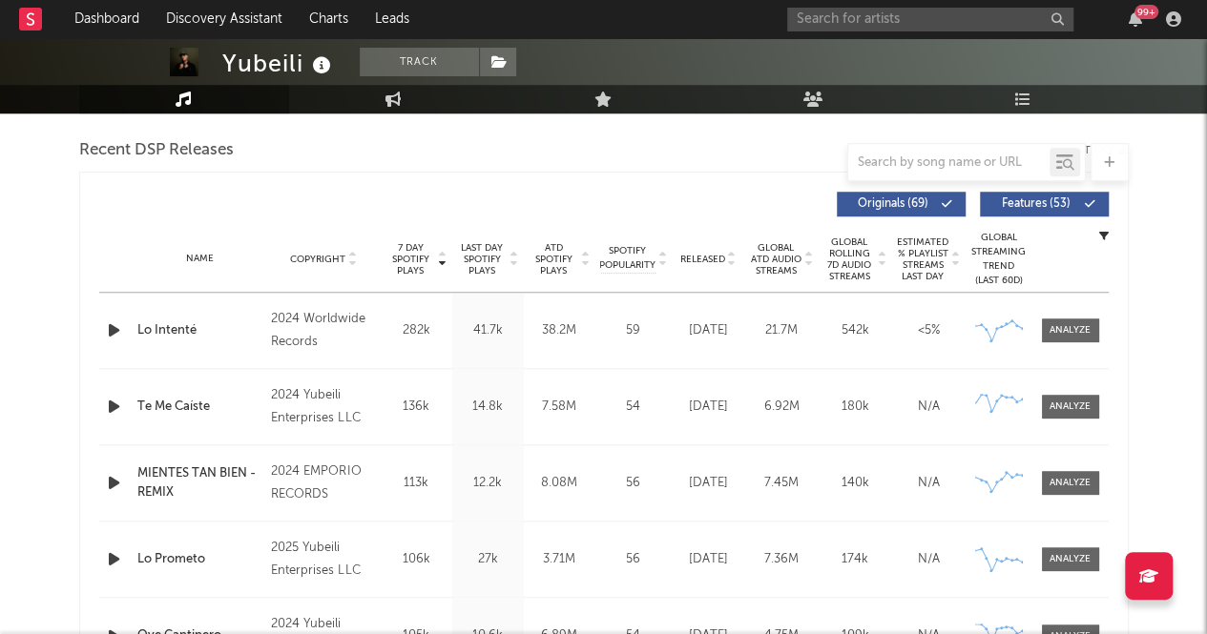
scroll to position [661, 0]
click at [697, 258] on span "Released" at bounding box center [702, 258] width 45 height 11
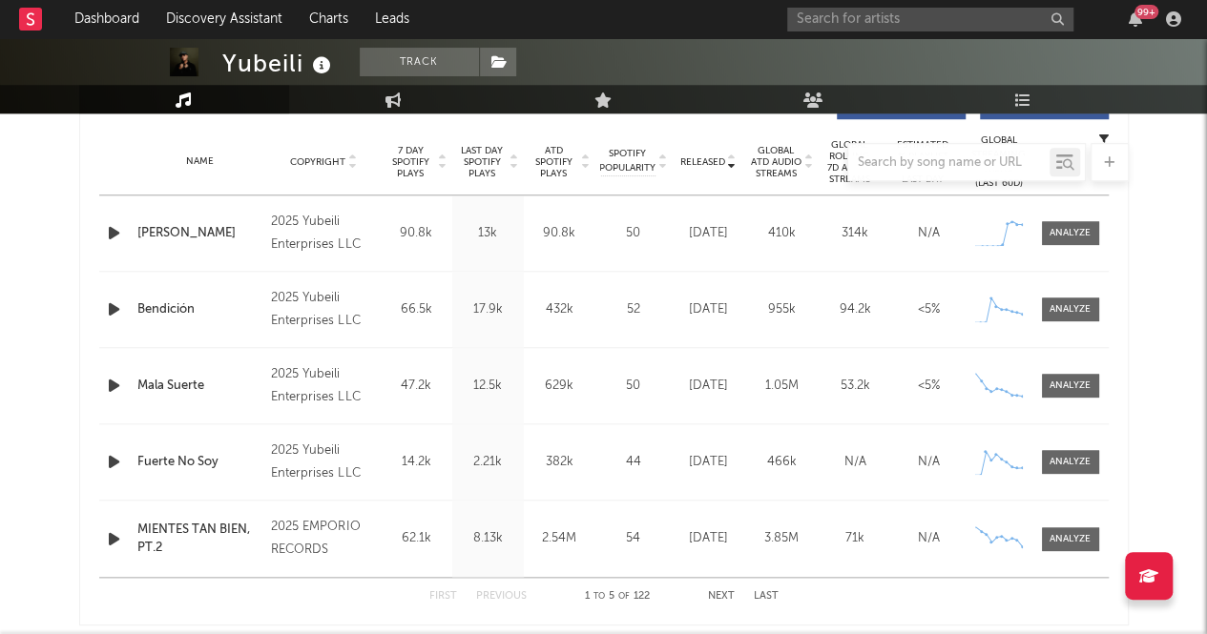
scroll to position [759, 0]
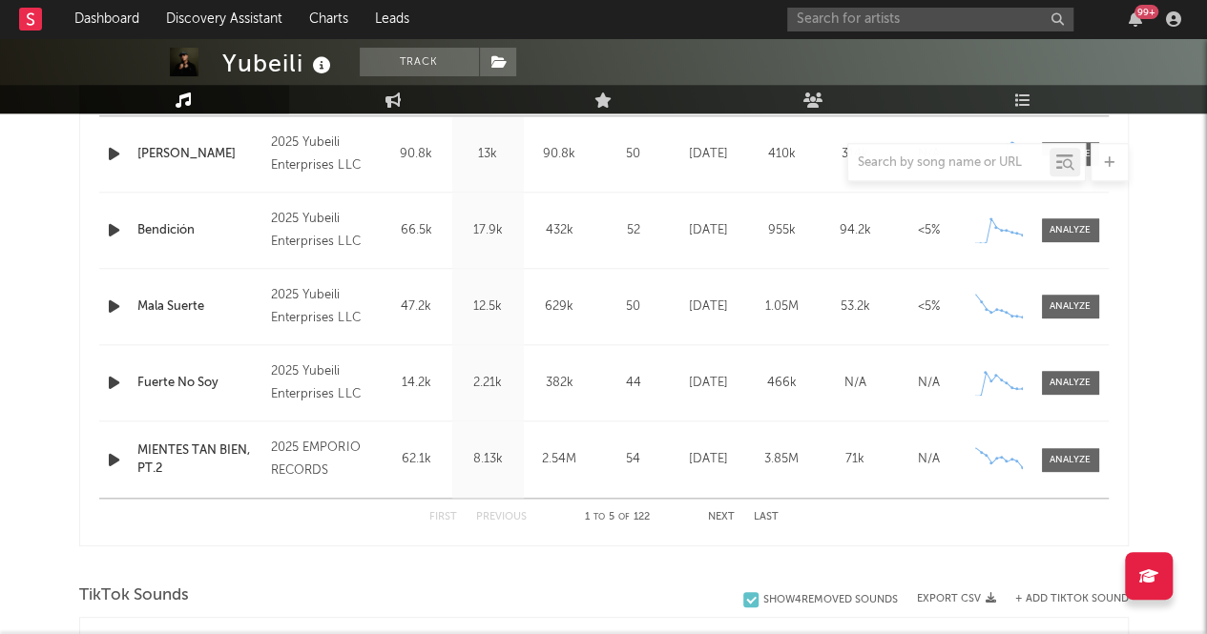
scroll to position [836, 0]
click at [719, 528] on div "First Previous 1 to 5 of 122 Next Last" at bounding box center [603, 518] width 349 height 37
click at [720, 508] on div "First Previous 1 to 5 of 122 Next Last" at bounding box center [603, 518] width 349 height 37
click at [719, 515] on button "Next" at bounding box center [721, 518] width 27 height 10
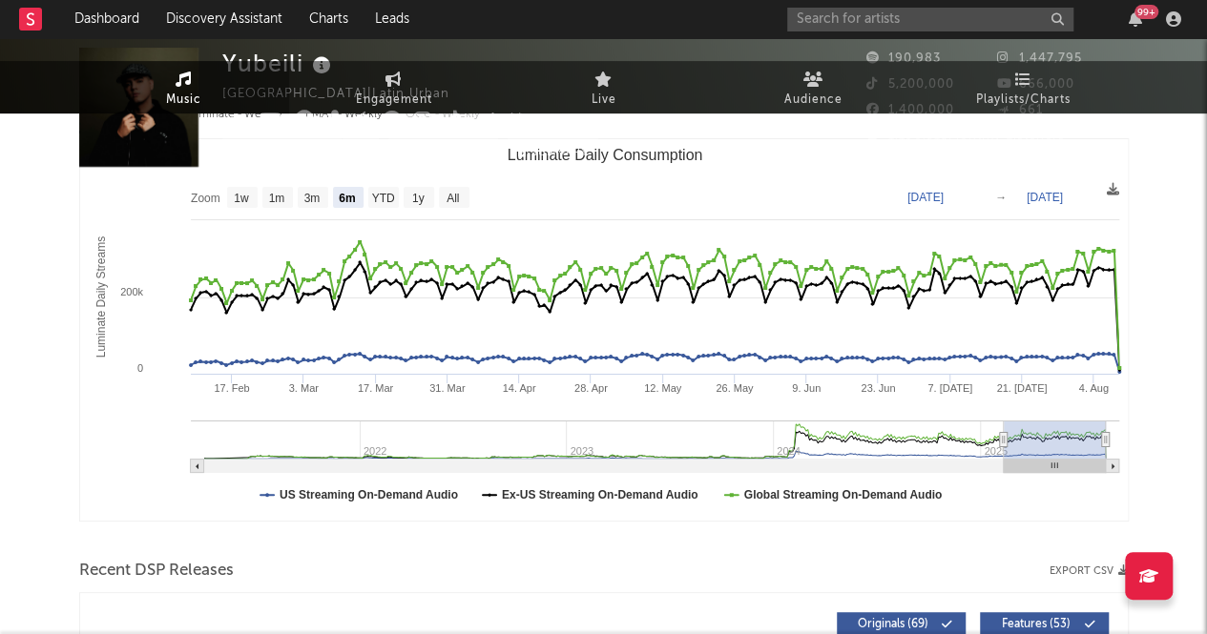
scroll to position [0, 0]
